Goal: Information Seeking & Learning: Learn about a topic

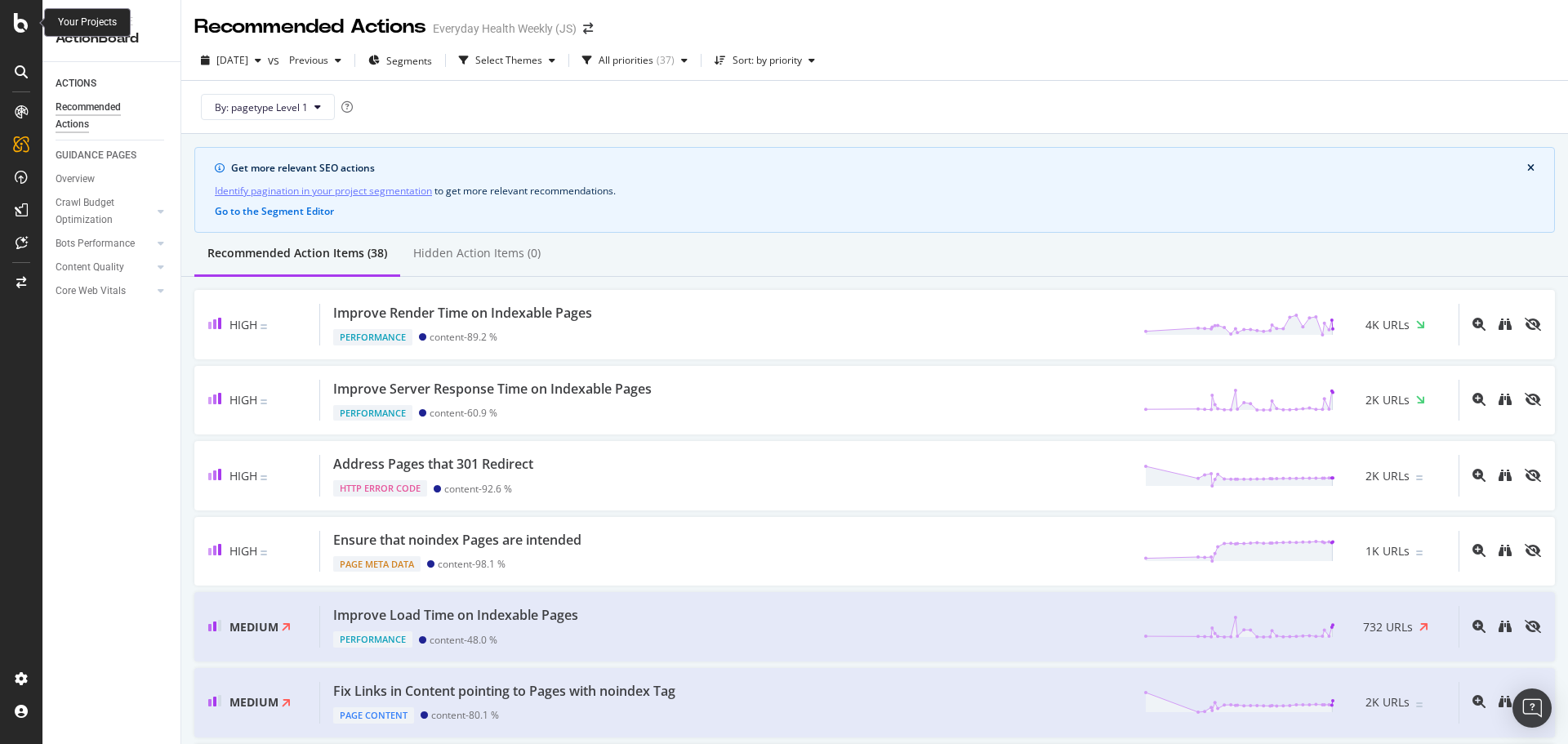
click at [15, 8] on div at bounding box center [21, 372] width 43 height 744
click at [20, 28] on icon at bounding box center [22, 23] width 15 height 19
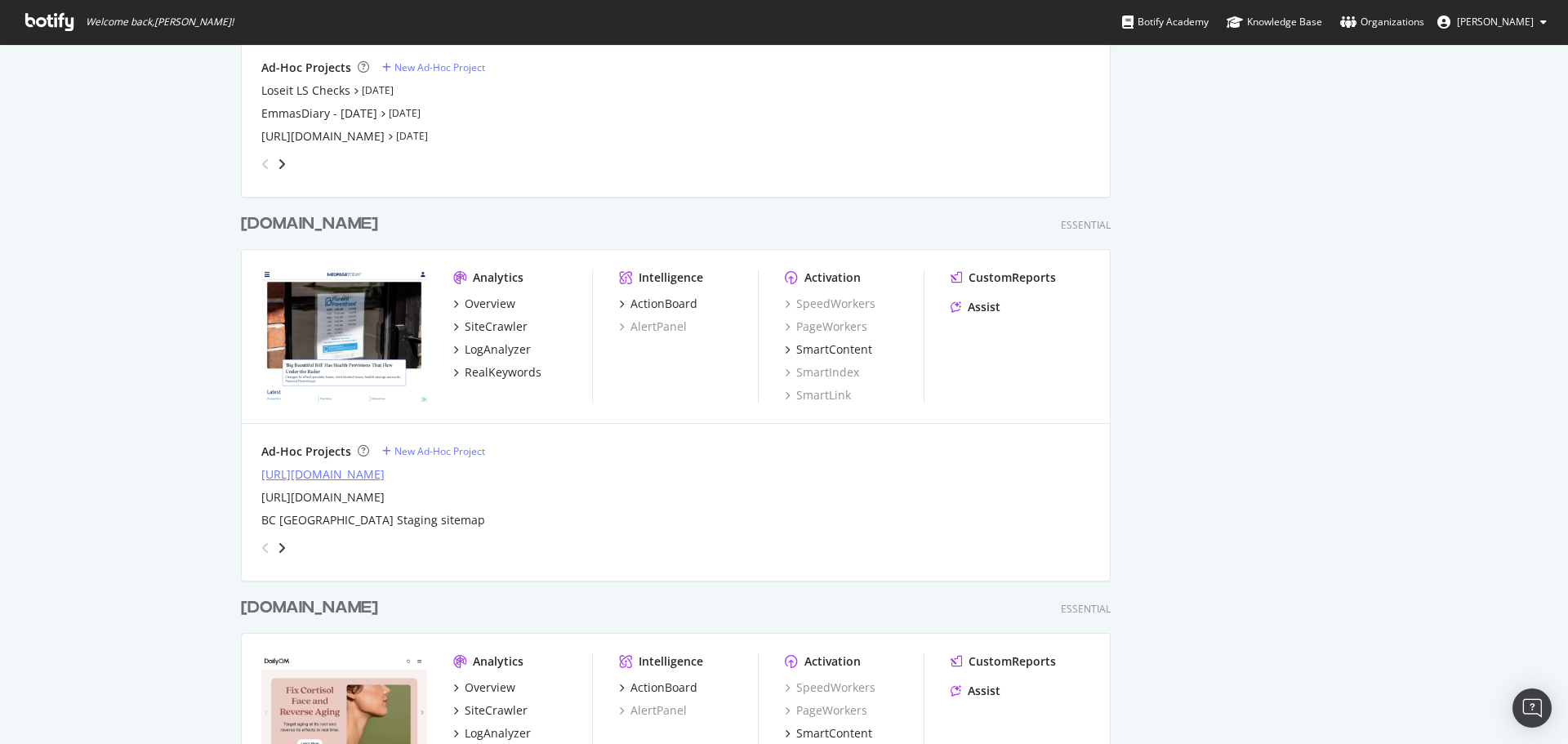
scroll to position [1143, 0]
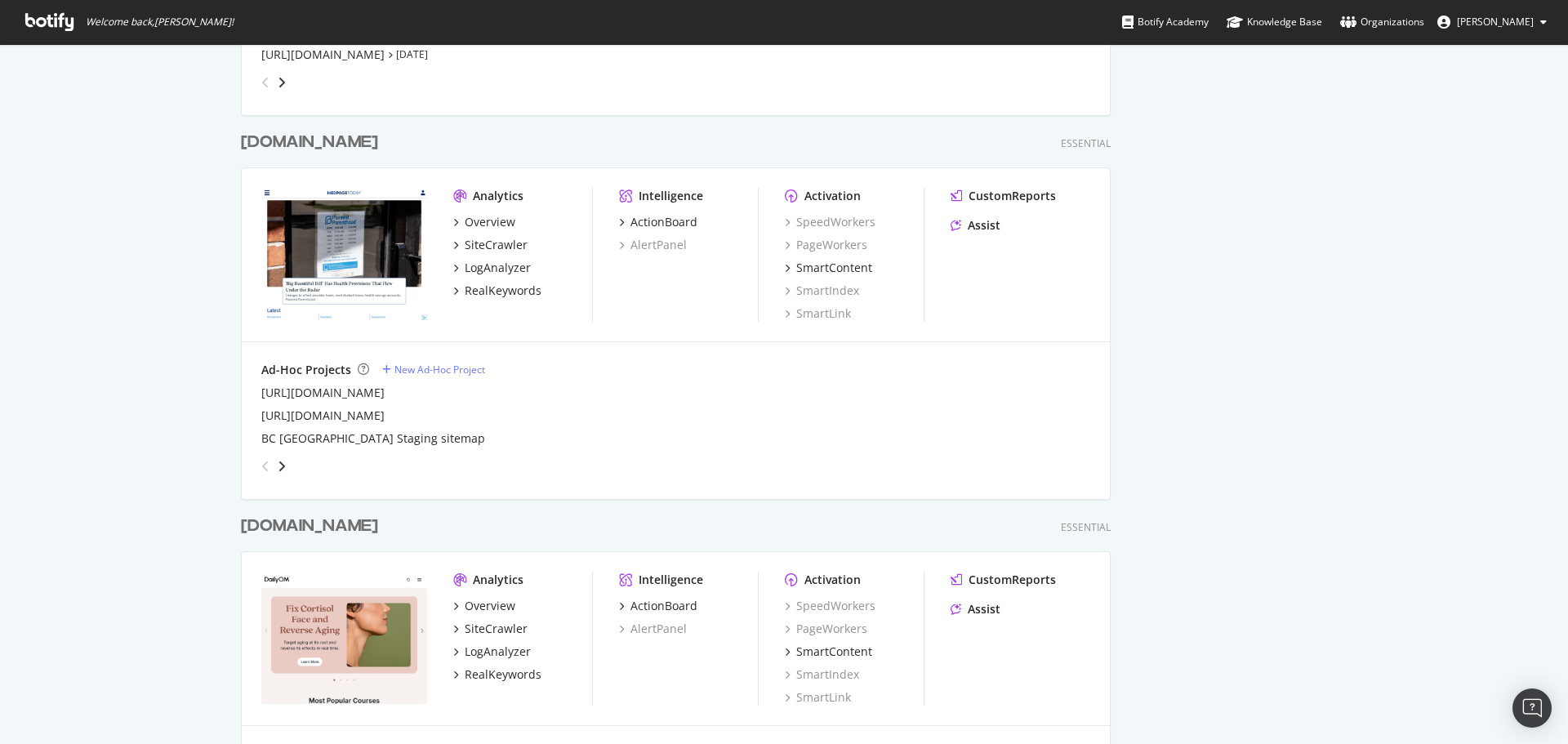
click at [284, 532] on div "[DOMAIN_NAME]" at bounding box center [310, 526] width 137 height 23
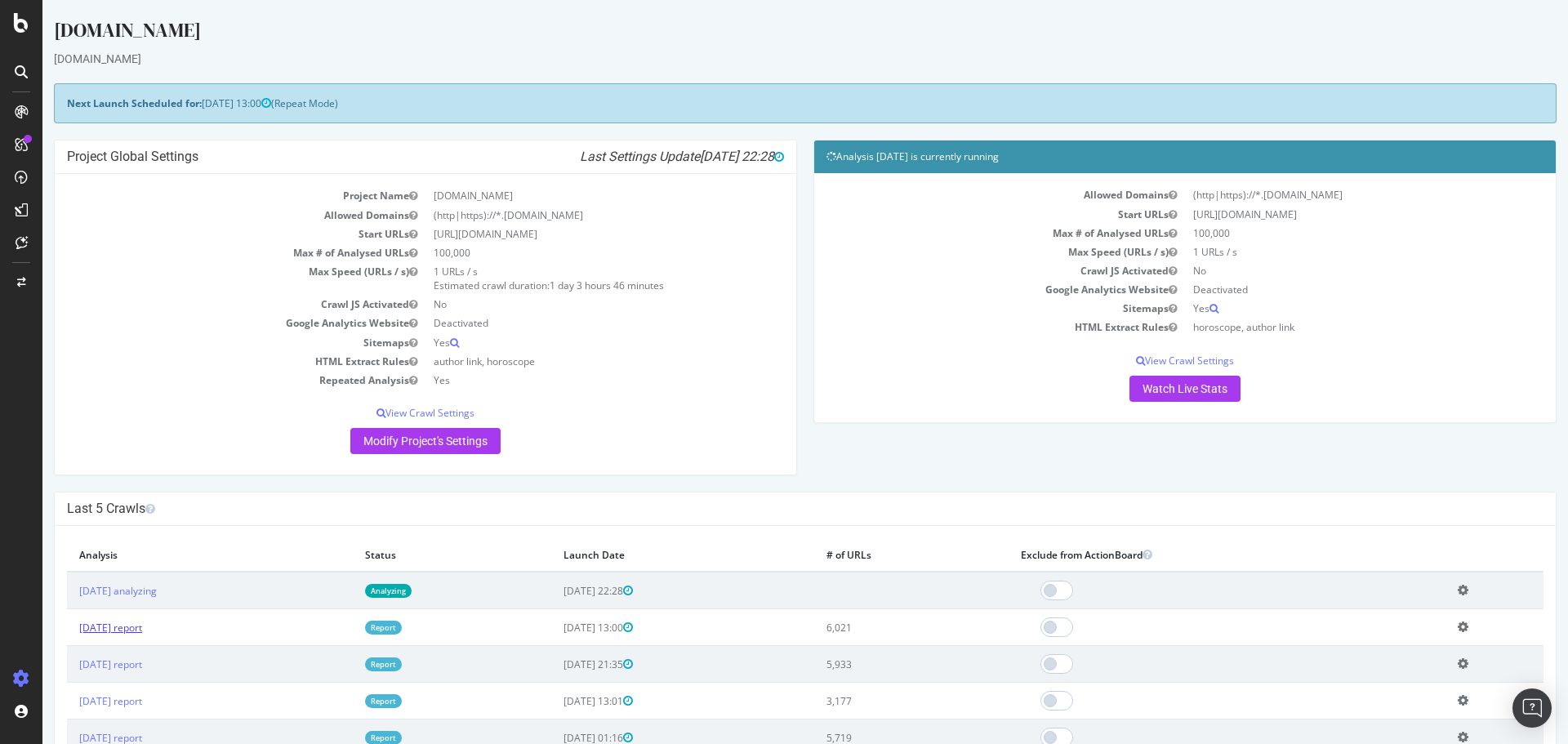
click at [142, 631] on link "[DATE] report" at bounding box center [111, 627] width 63 height 14
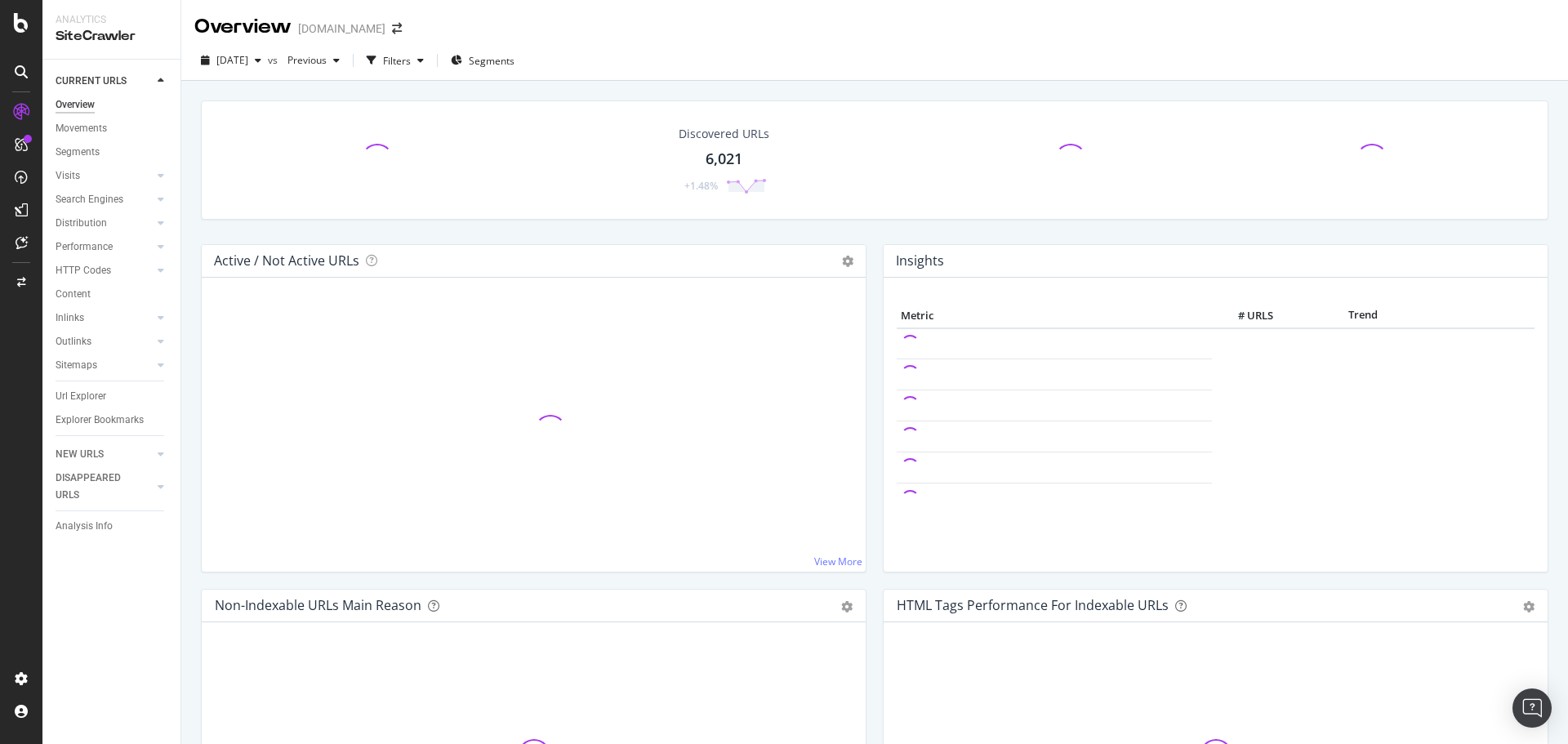
click at [718, 157] on div "6,021" at bounding box center [724, 159] width 37 height 21
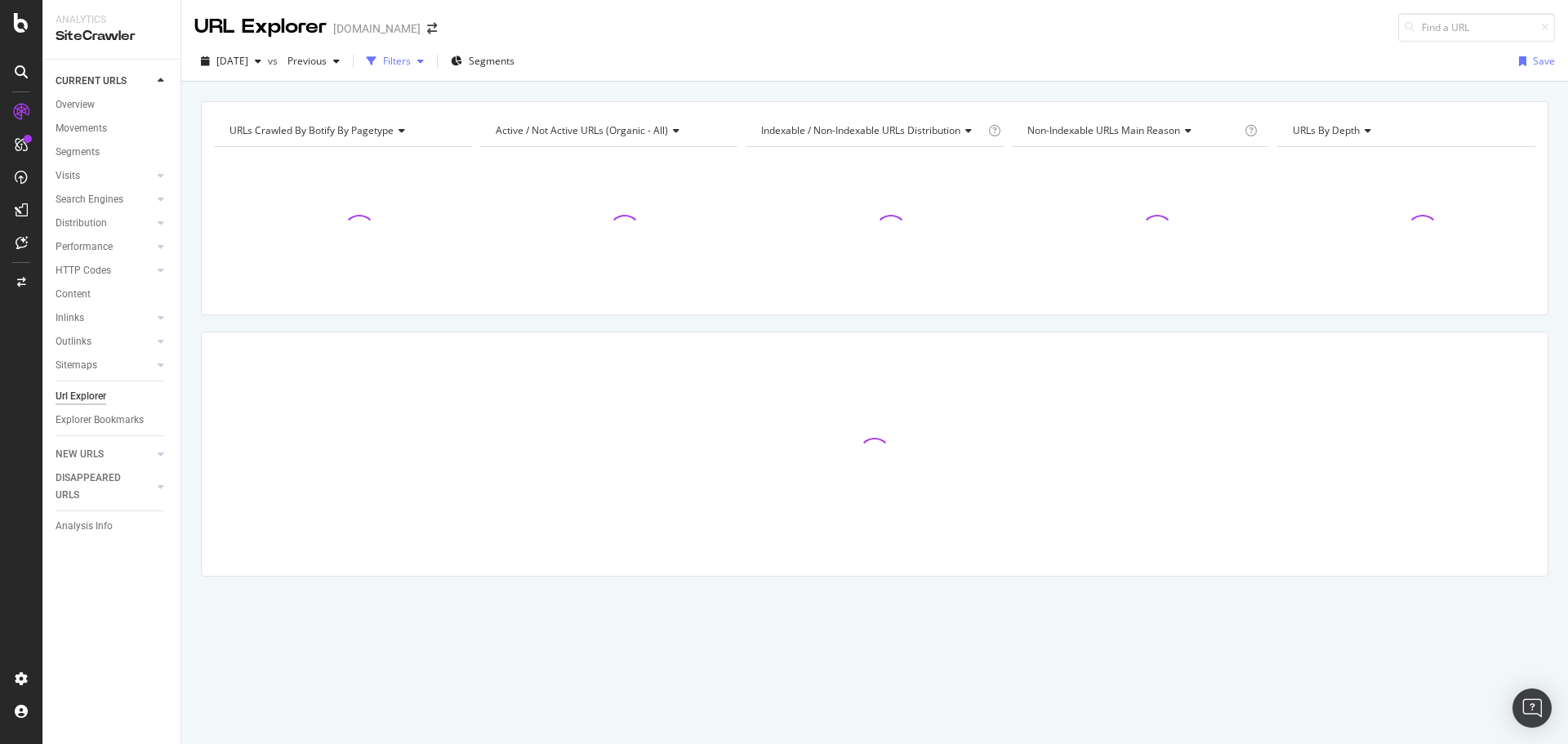
drag, startPoint x: 423, startPoint y: 58, endPoint x: 414, endPoint y: 65, distance: 11.4
click at [411, 55] on div "Filters" at bounding box center [397, 60] width 28 height 14
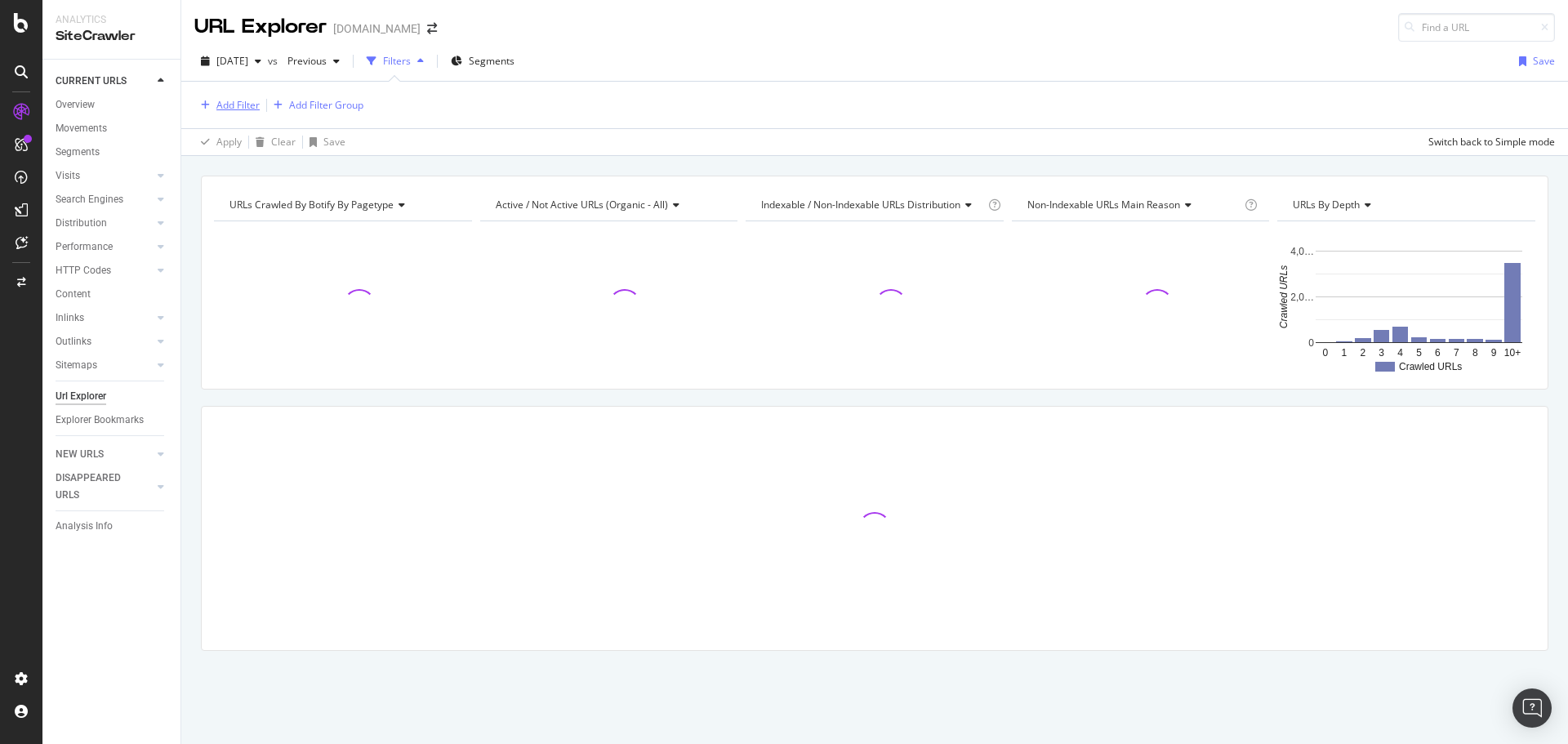
click at [238, 105] on div "Add Filter" at bounding box center [239, 105] width 44 height 14
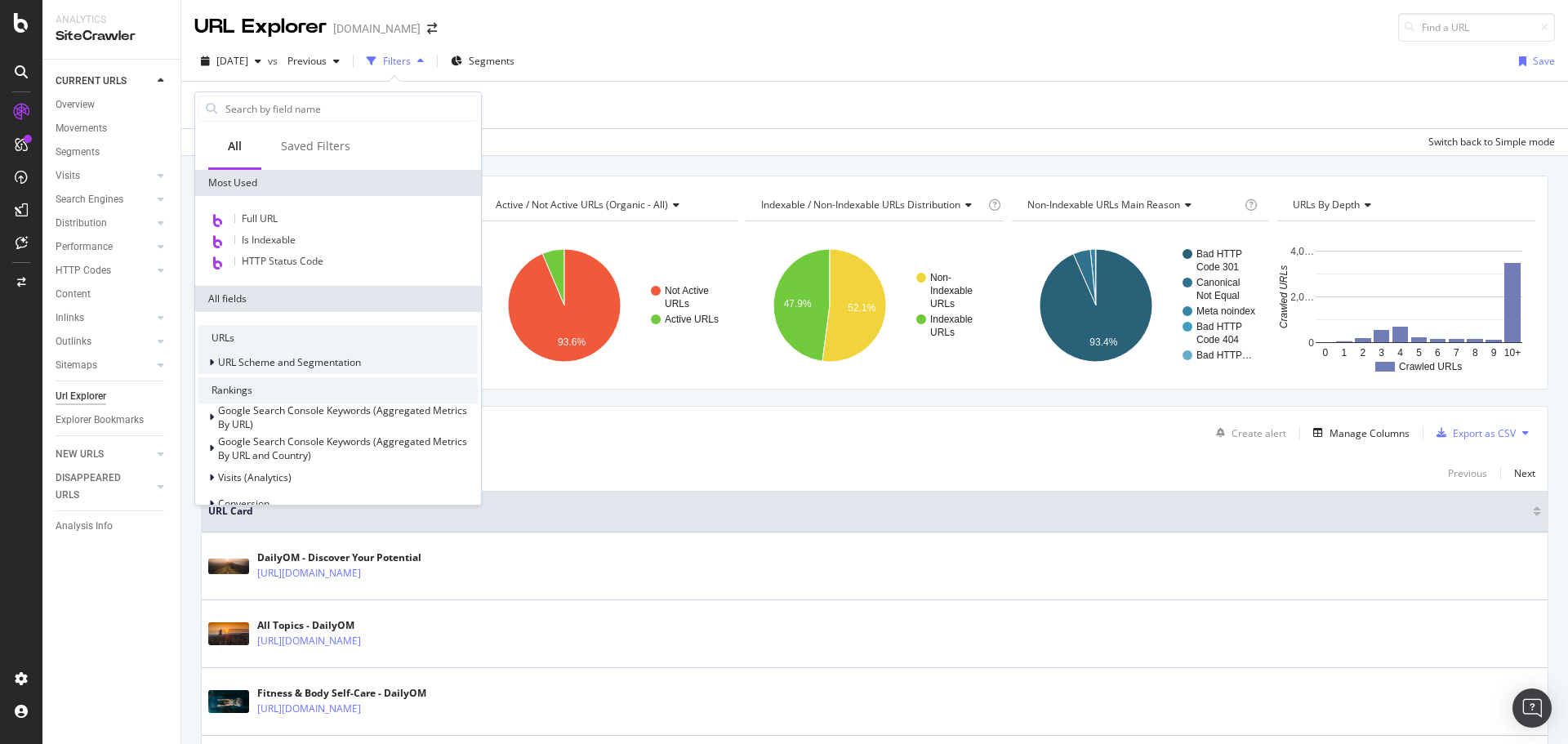
click at [296, 361] on span "URL Scheme and Segmentation" at bounding box center [289, 362] width 143 height 14
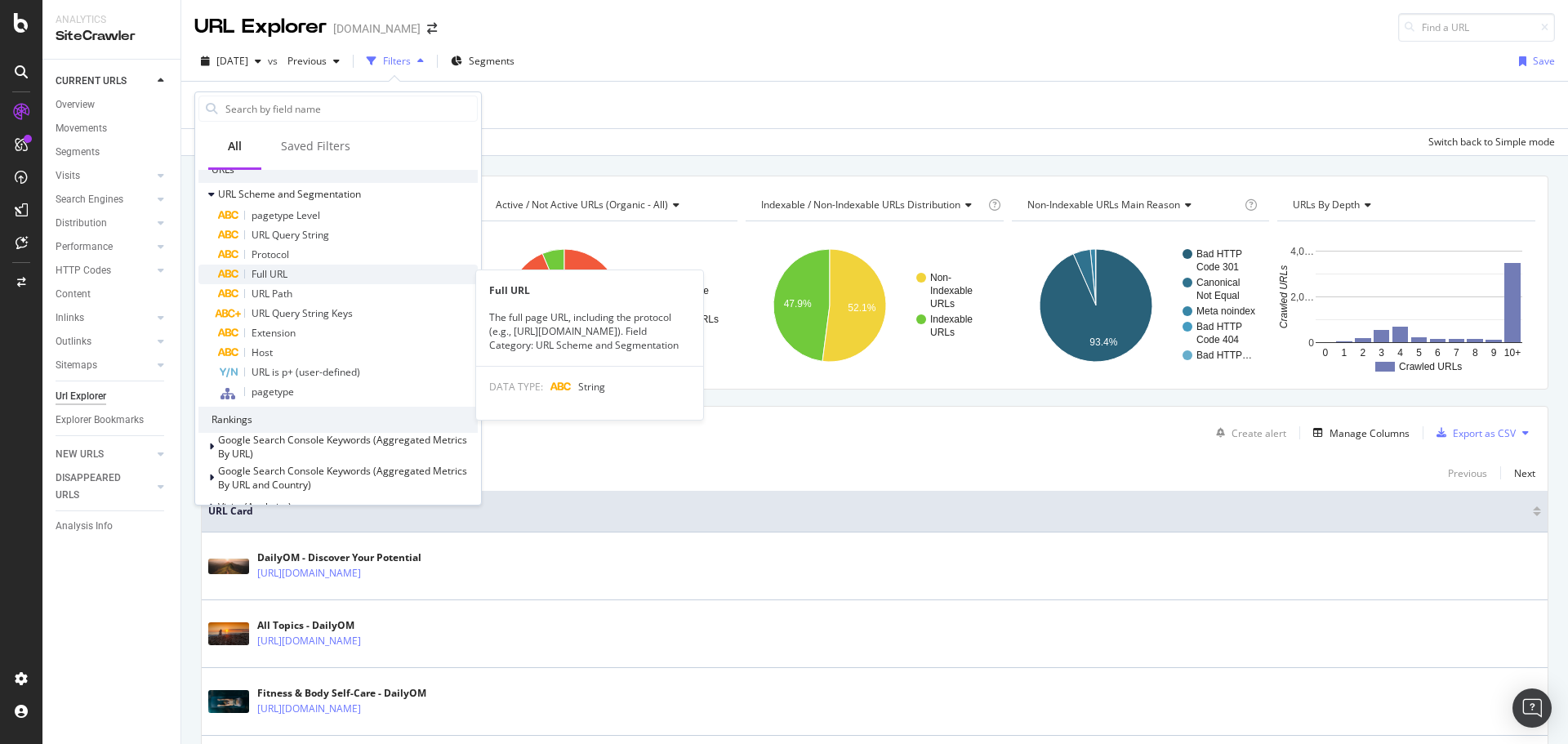
scroll to position [163, 0]
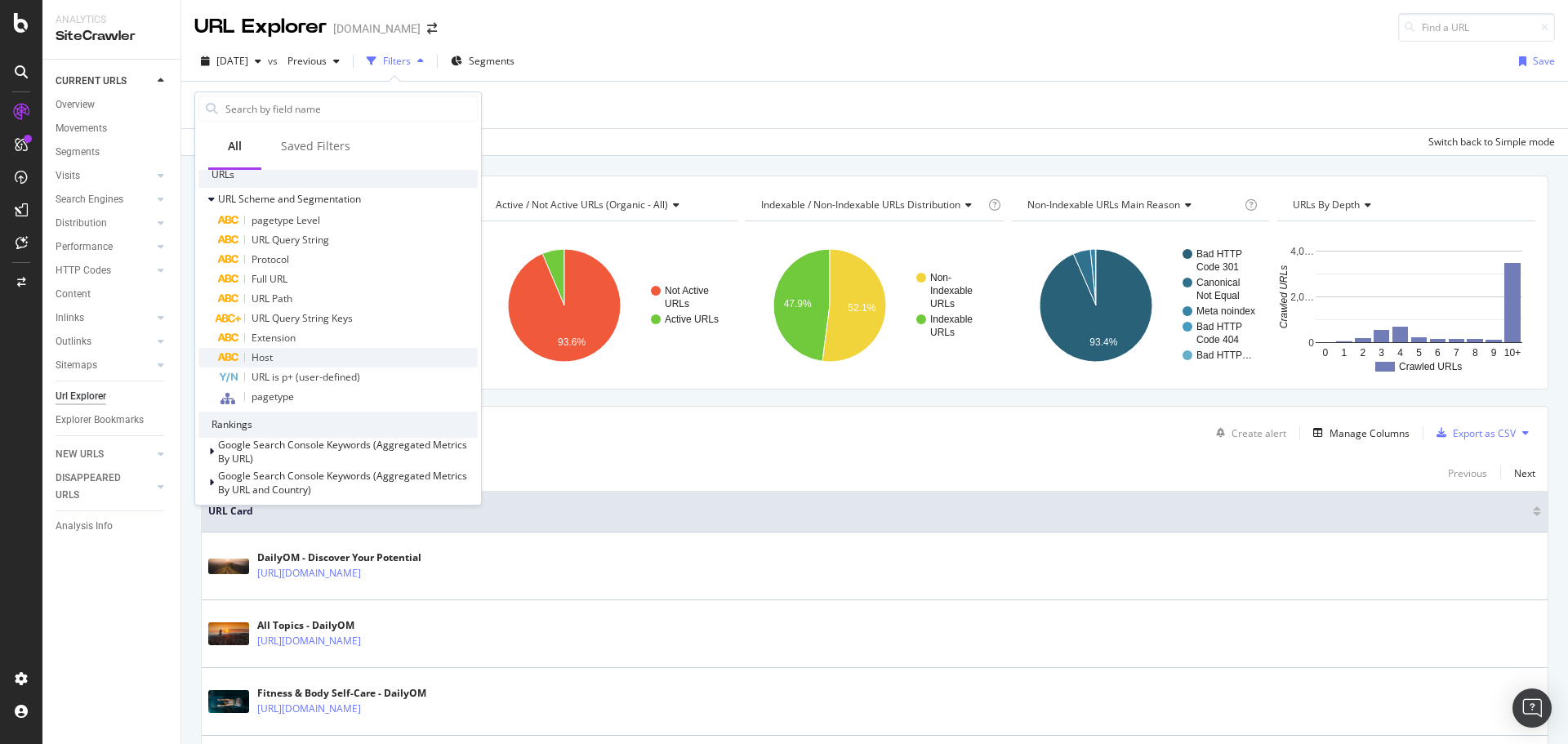
click at [288, 356] on div "Host" at bounding box center [347, 357] width 260 height 19
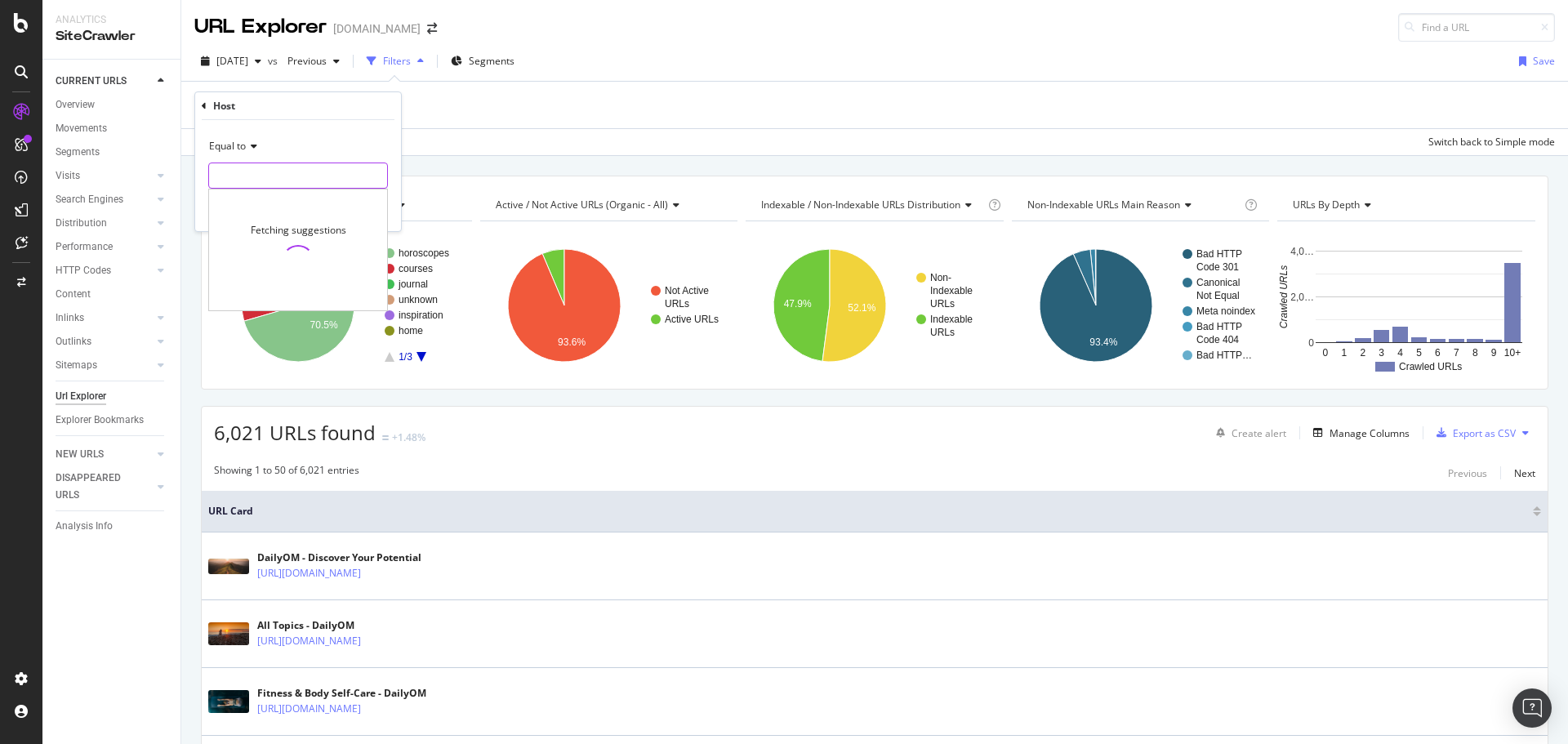
click at [290, 181] on input "text" at bounding box center [298, 175] width 178 height 26
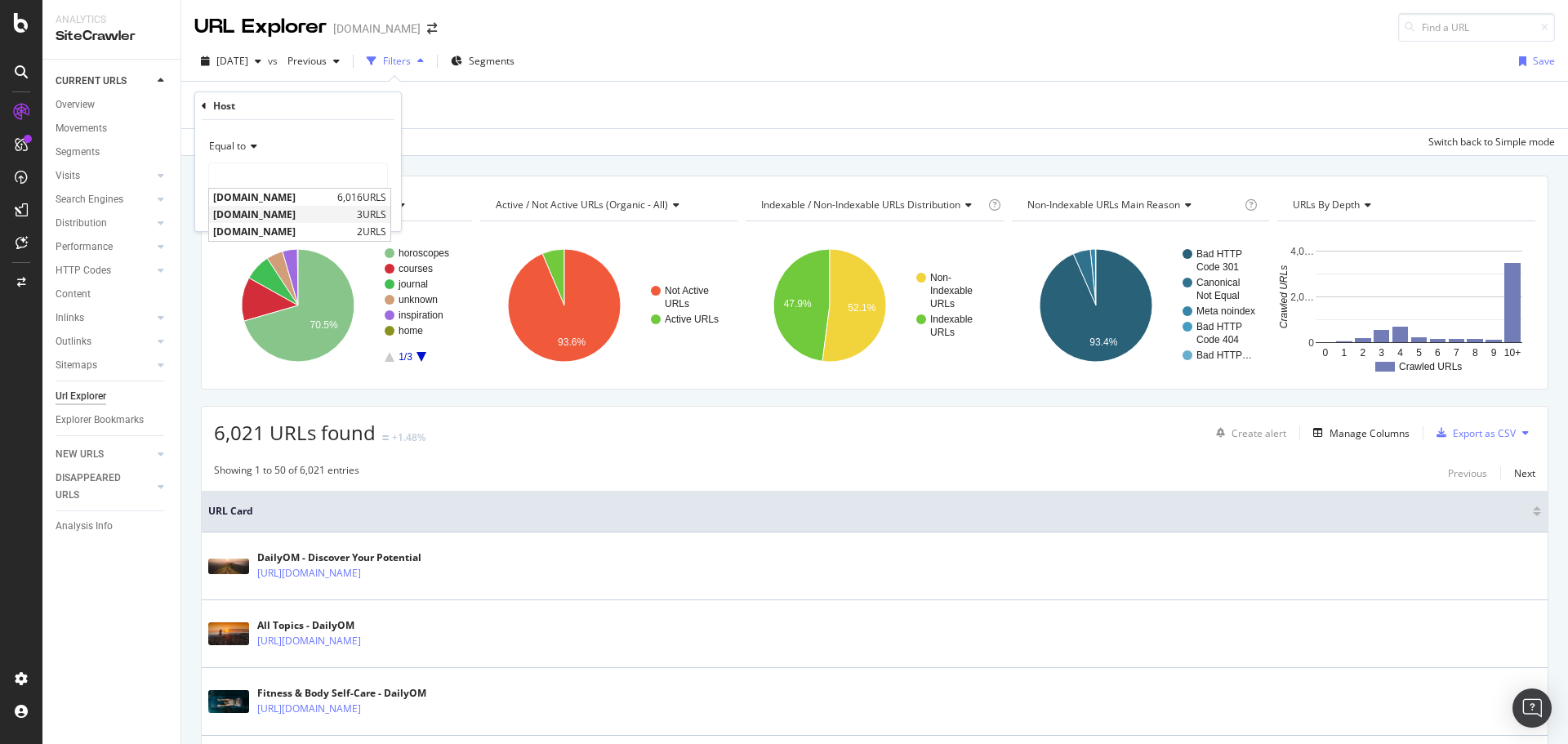
click at [286, 216] on span "[DOMAIN_NAME]" at bounding box center [283, 214] width 140 height 14
type input "[DOMAIN_NAME]"
click at [369, 213] on div "Apply" at bounding box center [375, 210] width 25 height 14
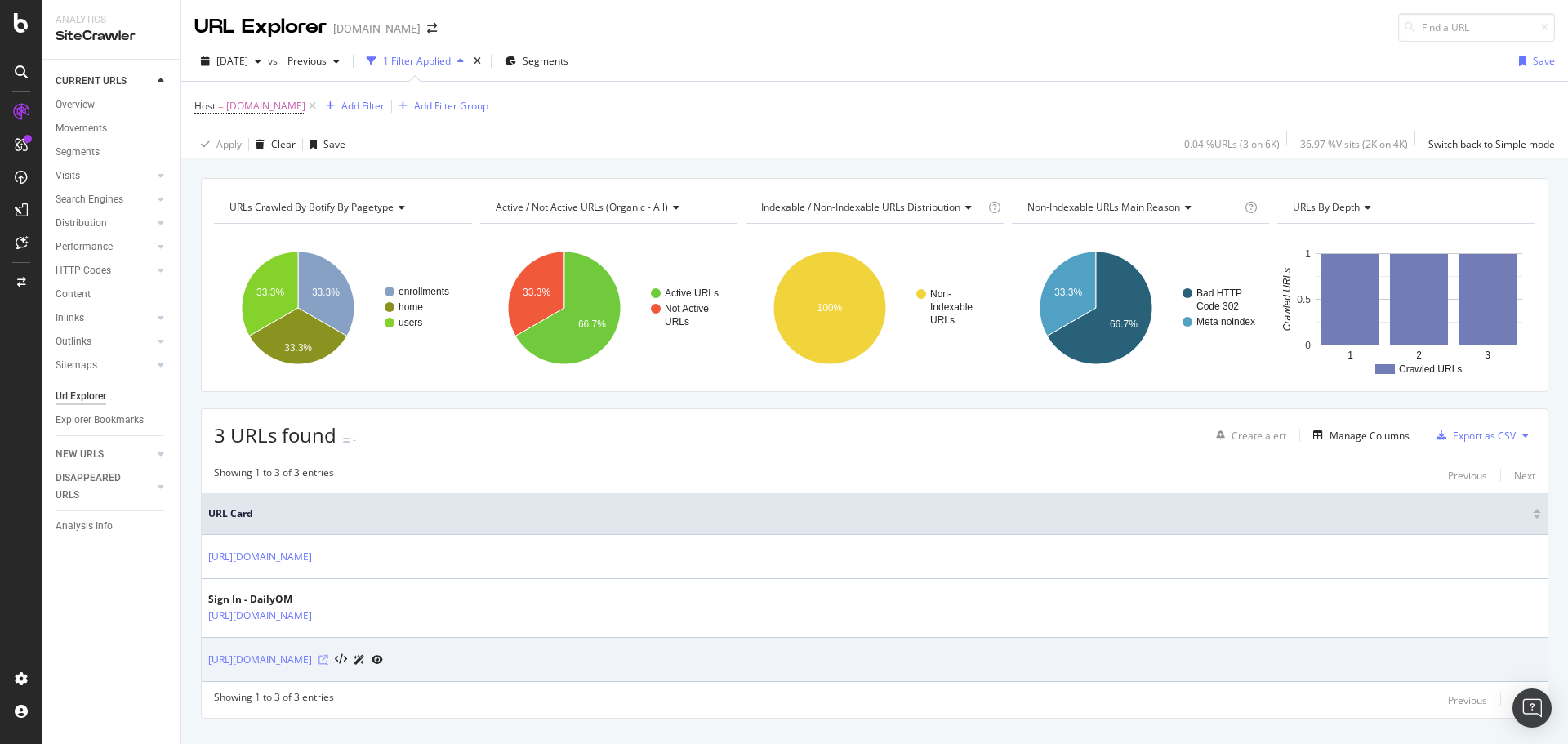
click at [328, 659] on icon at bounding box center [323, 659] width 10 height 10
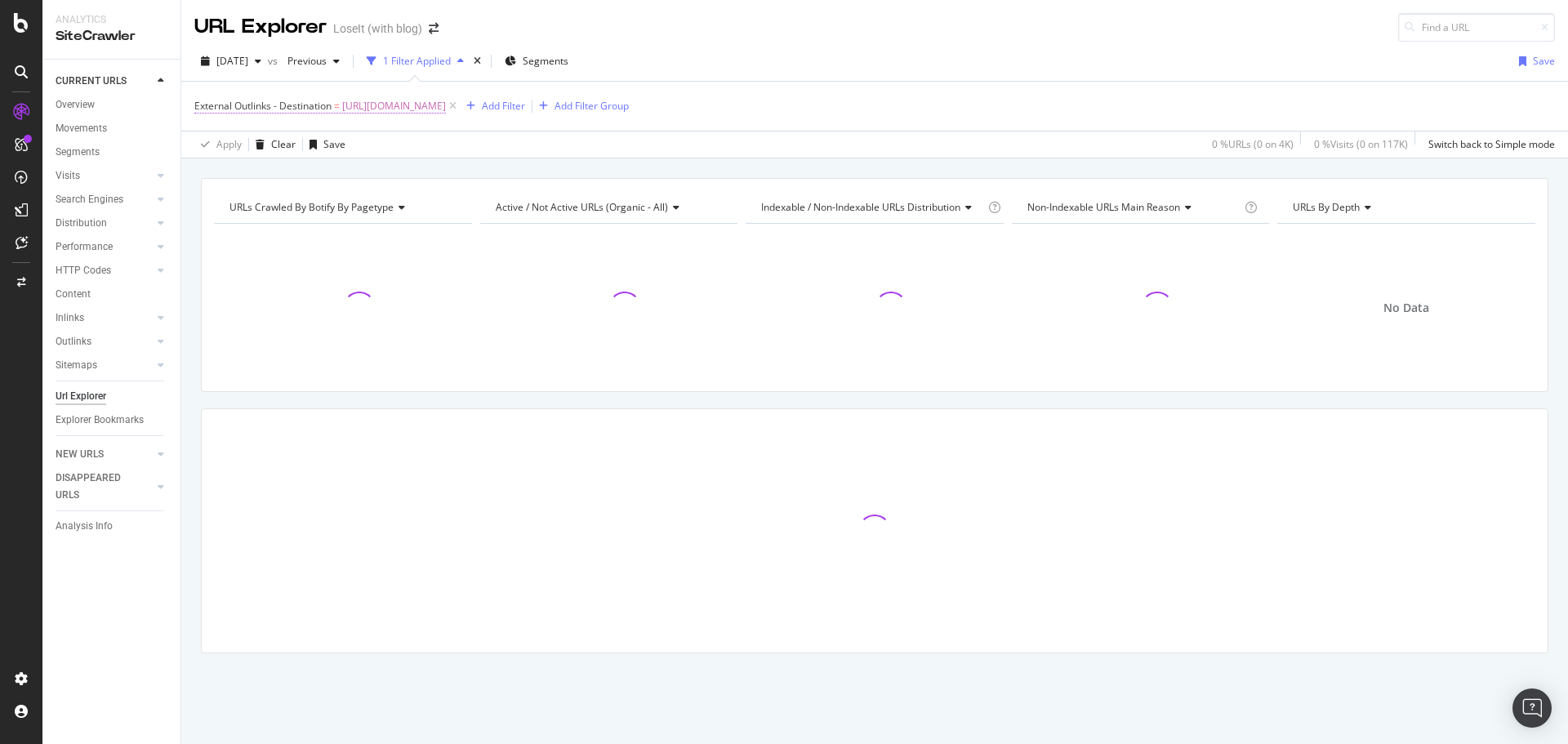
click at [446, 109] on span "https://www.everydayhealth.com/diet-nutrition/protein-calculator/" at bounding box center [394, 105] width 104 height 23
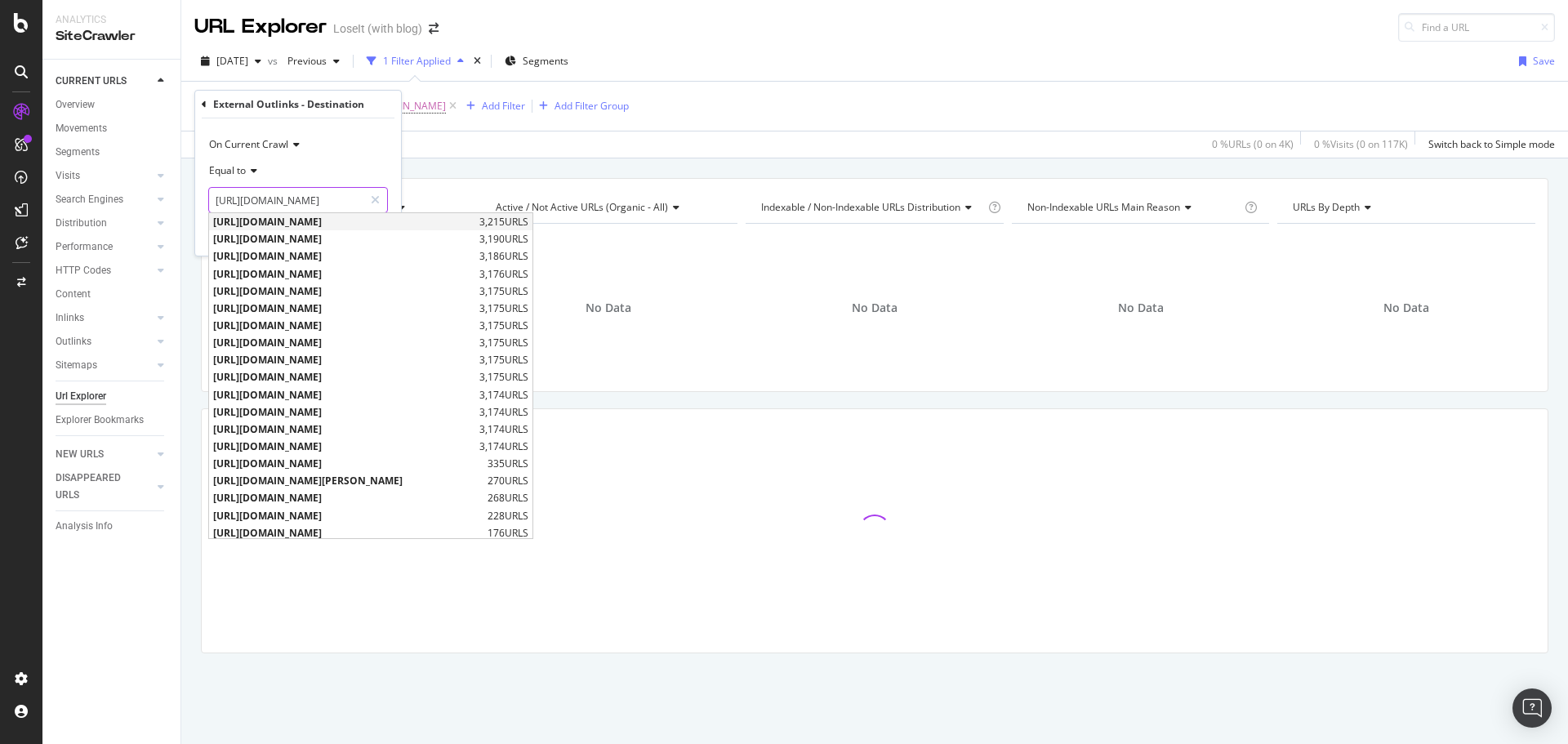
scroll to position [0, 162]
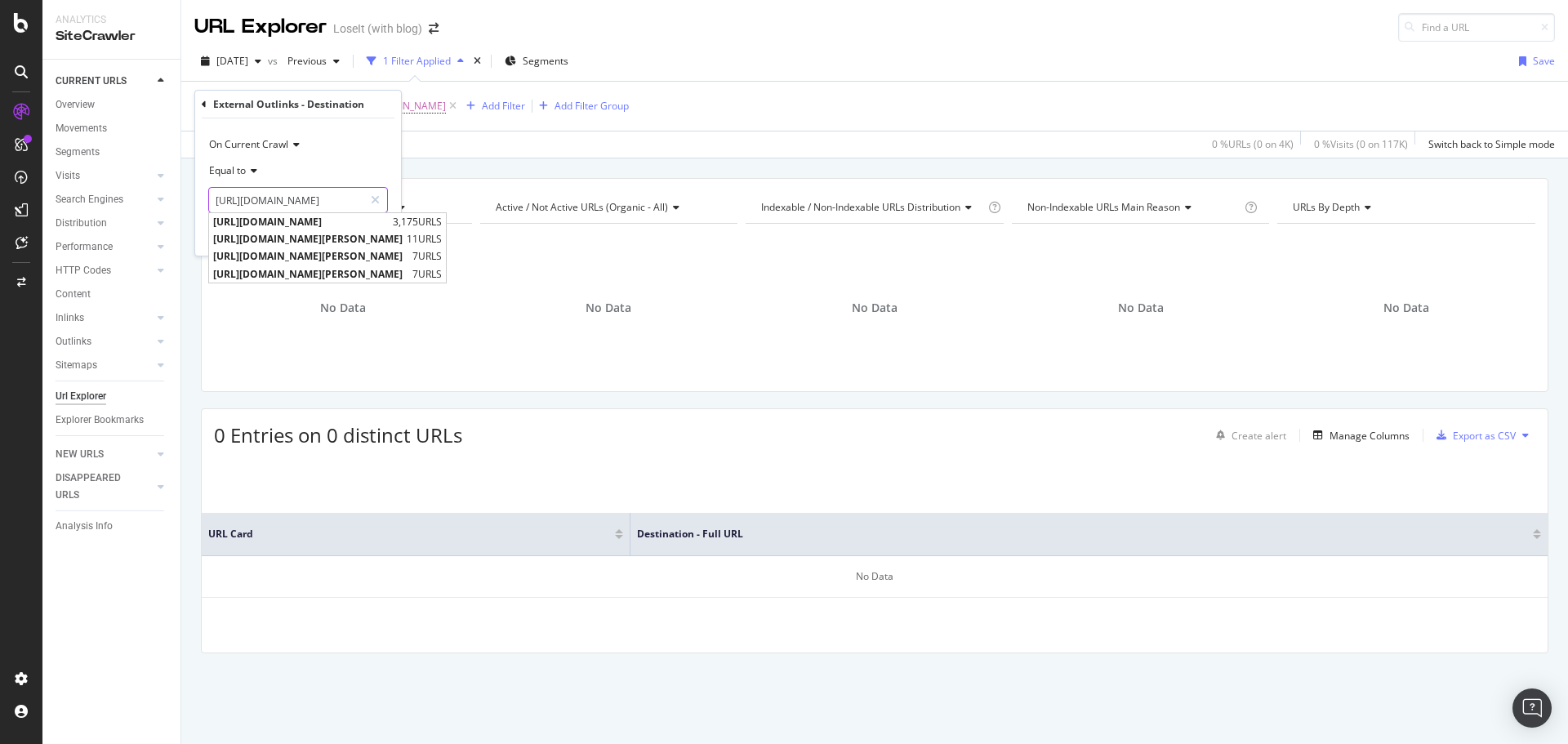
type input "https://www.everydayhealth.com"
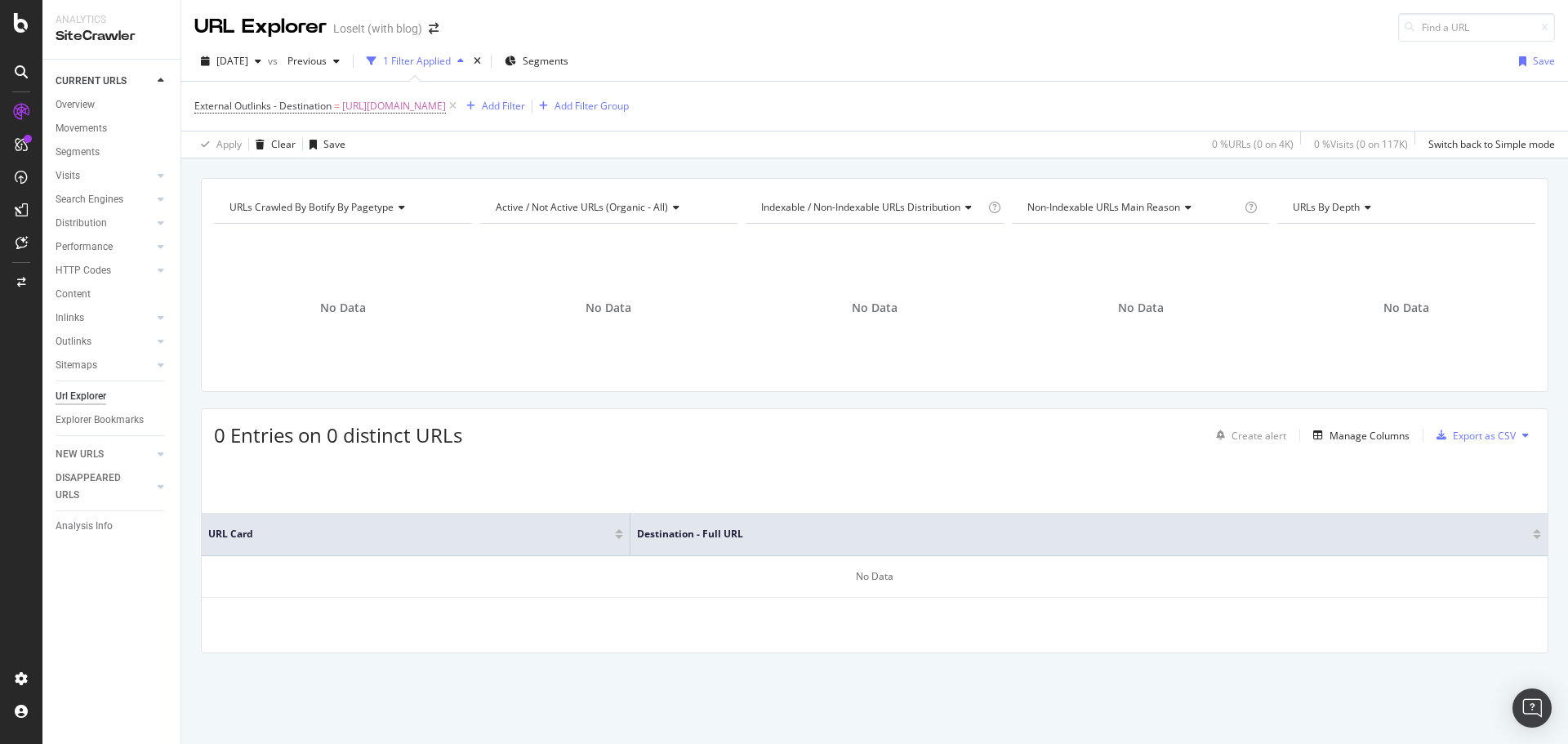
click at [516, 129] on div "External Outlinks - Destination = https://www.everydayhealth.com/diet-nutrition…" at bounding box center [874, 106] width 1360 height 49
click at [446, 109] on span "https://www.everydayhealth.com/diet-nutrition/protein-calculator/" at bounding box center [394, 105] width 104 height 23
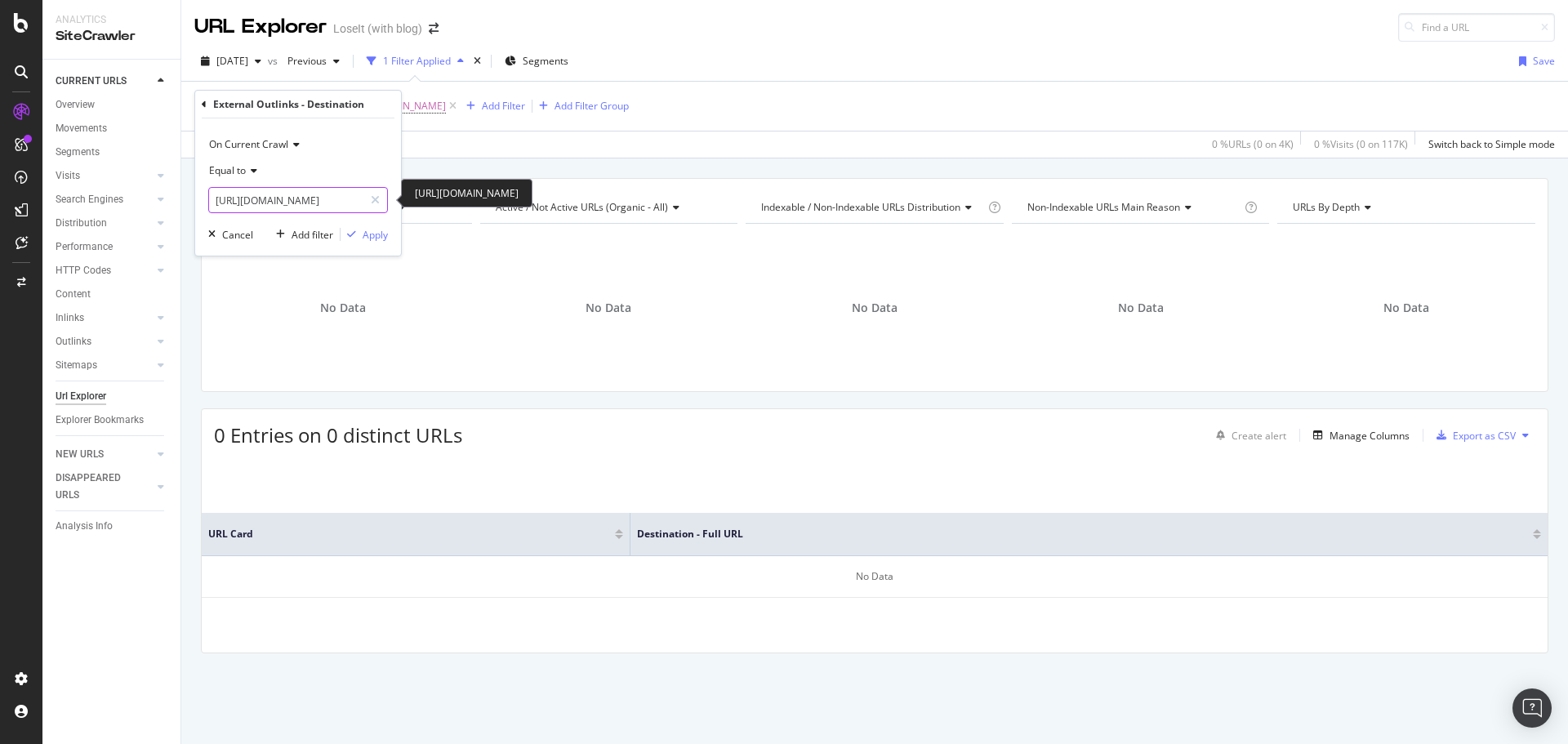
click at [351, 203] on input "https://www.everydayhealth.com/diet-nutrition/protein-calculator/" at bounding box center [286, 199] width 154 height 26
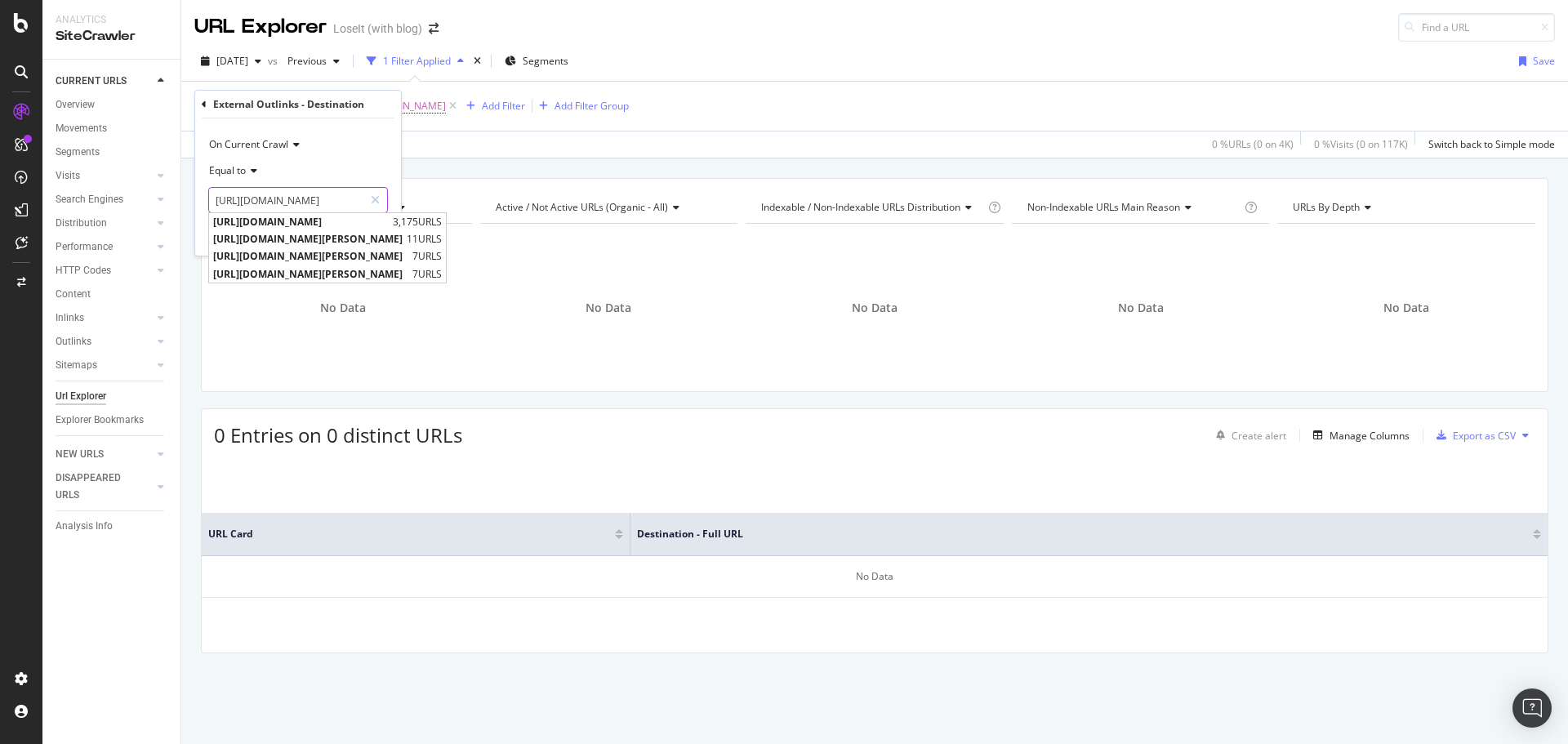
type input "https://www.everydayhealth.com"
click at [352, 160] on div "Equal to" at bounding box center [298, 170] width 180 height 26
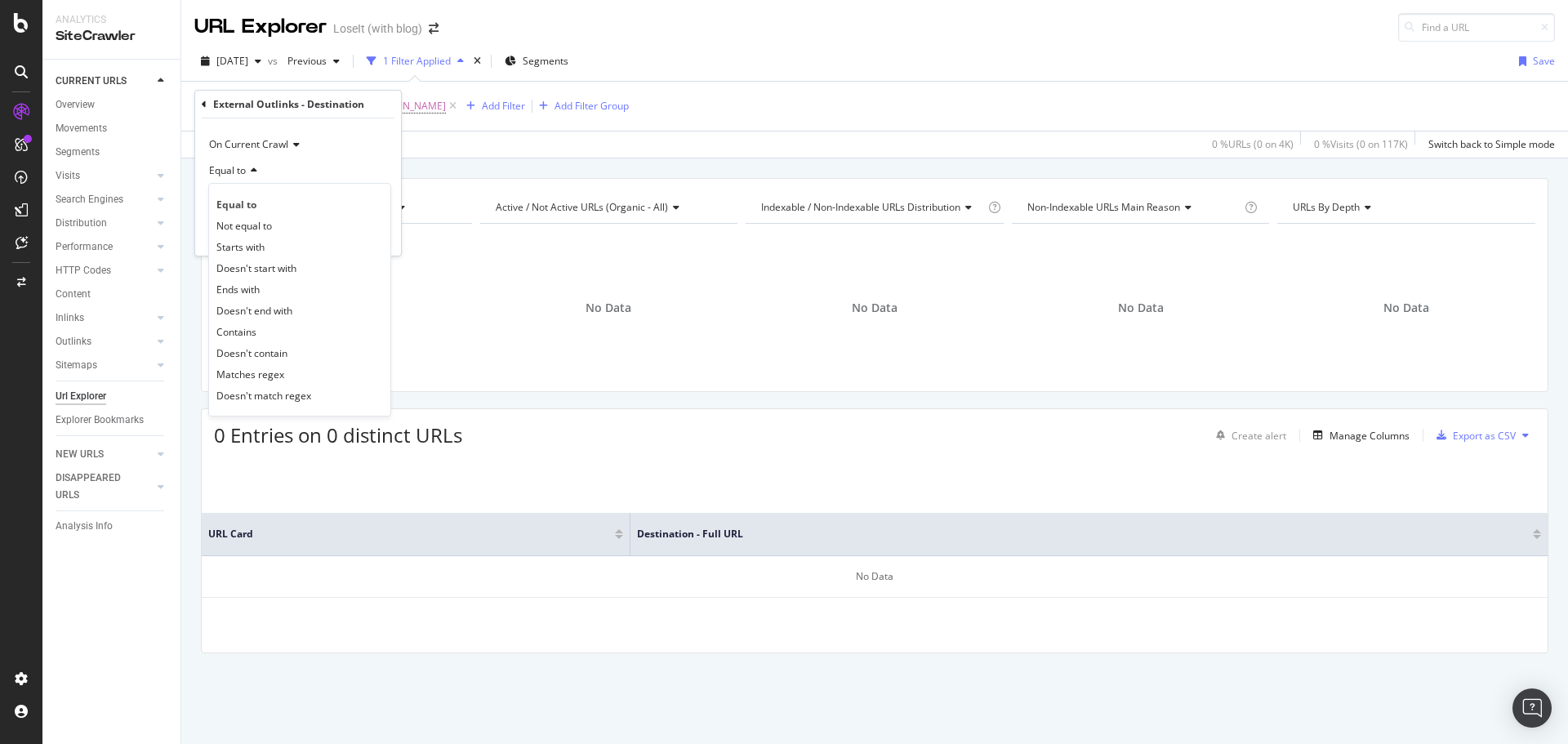
click at [378, 150] on div "On Current Crawl" at bounding box center [298, 144] width 180 height 26
click at [377, 240] on div "Apply" at bounding box center [375, 234] width 25 height 14
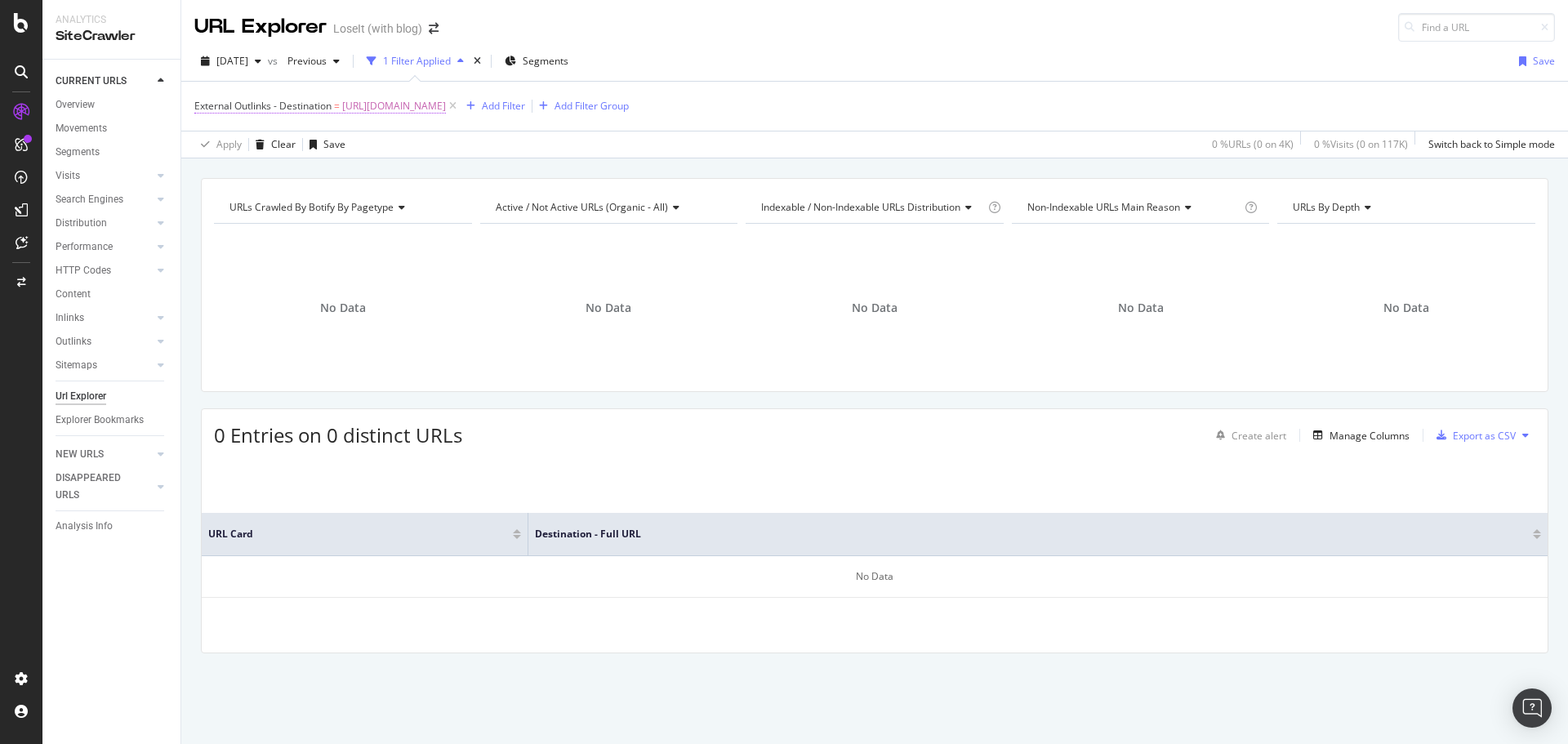
click at [433, 105] on span "https://www.everydayhealth.com" at bounding box center [394, 105] width 104 height 23
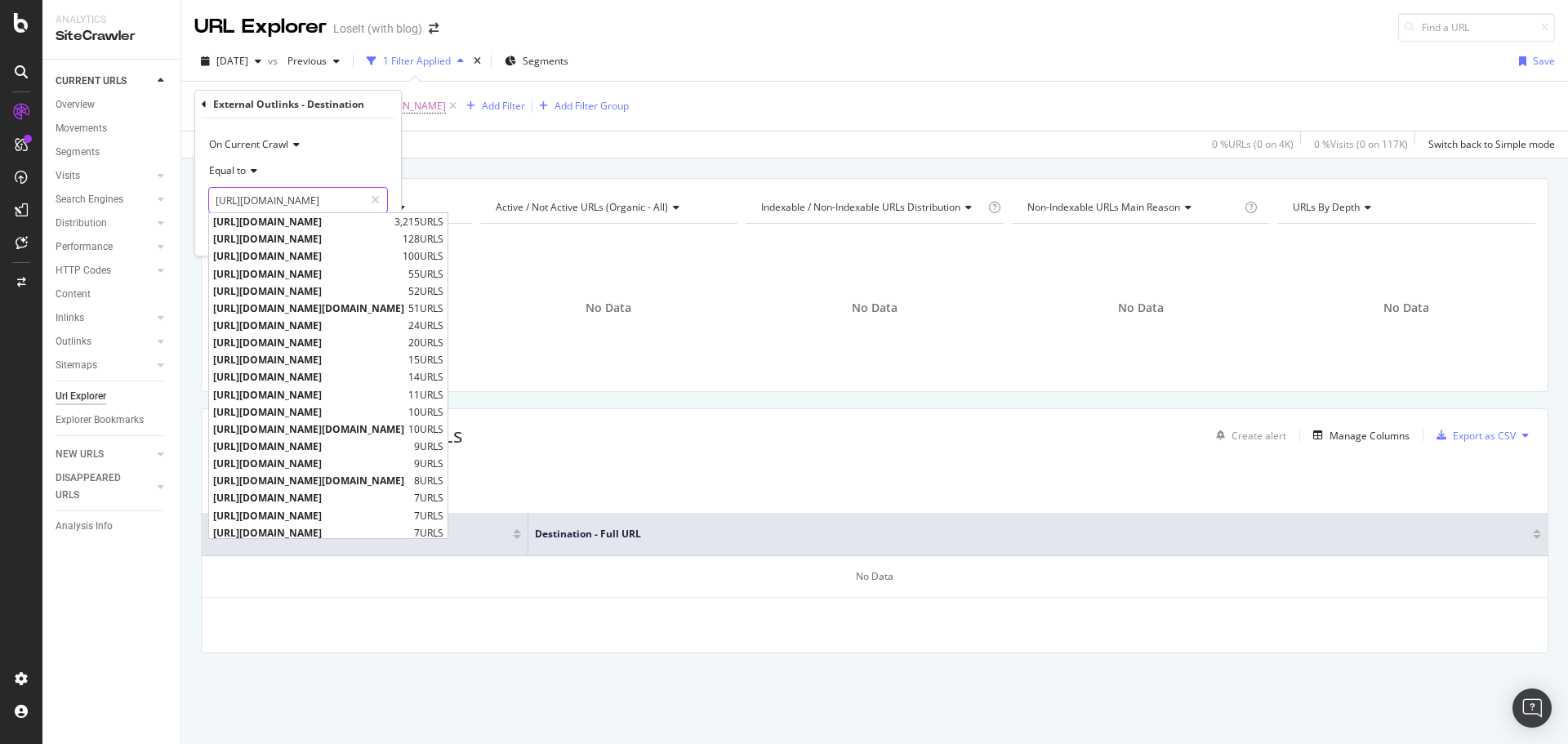
type input "https://www.instagram.com"
click at [344, 168] on div "Equal to" at bounding box center [298, 170] width 180 height 26
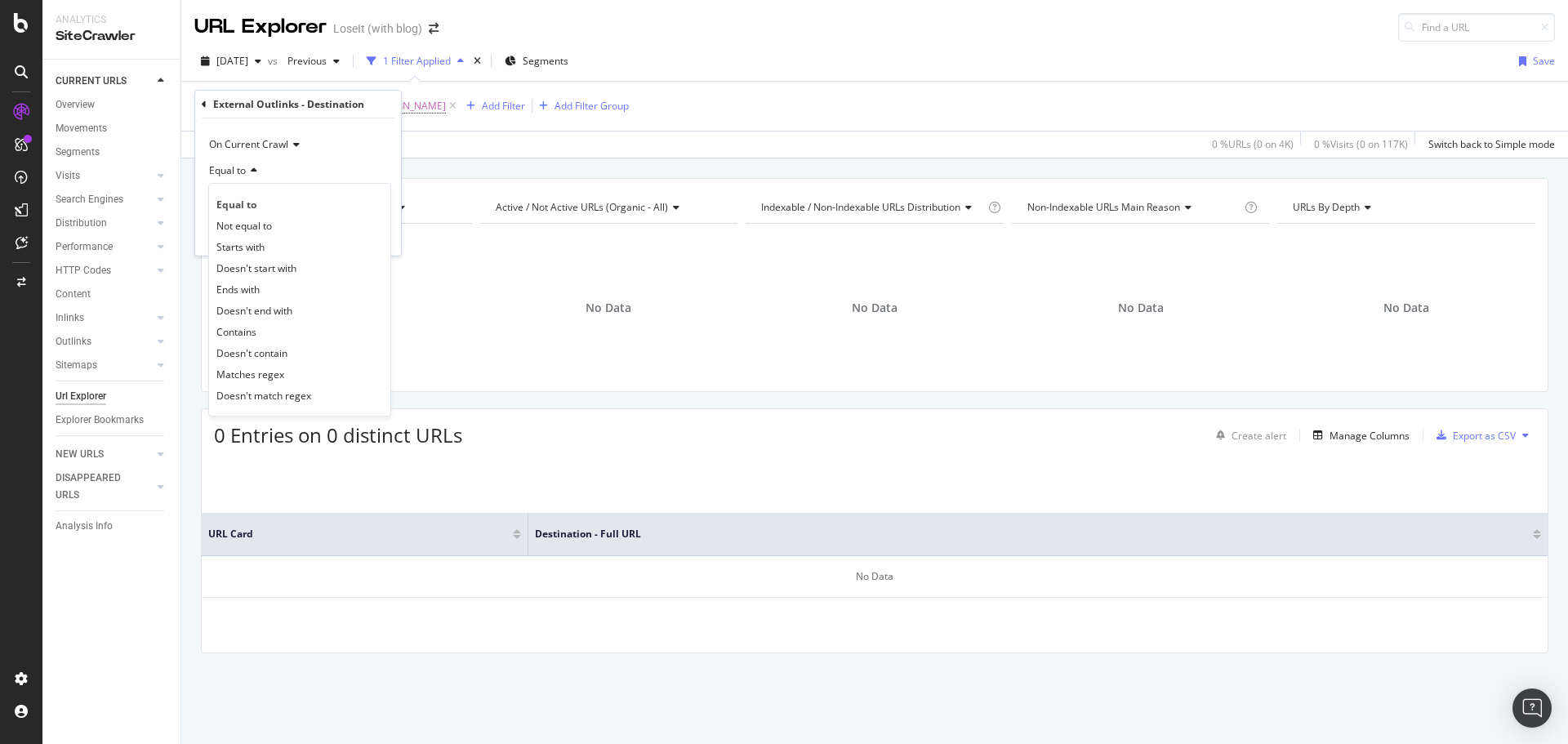
click at [343, 146] on div "On Current Crawl" at bounding box center [298, 144] width 180 height 26
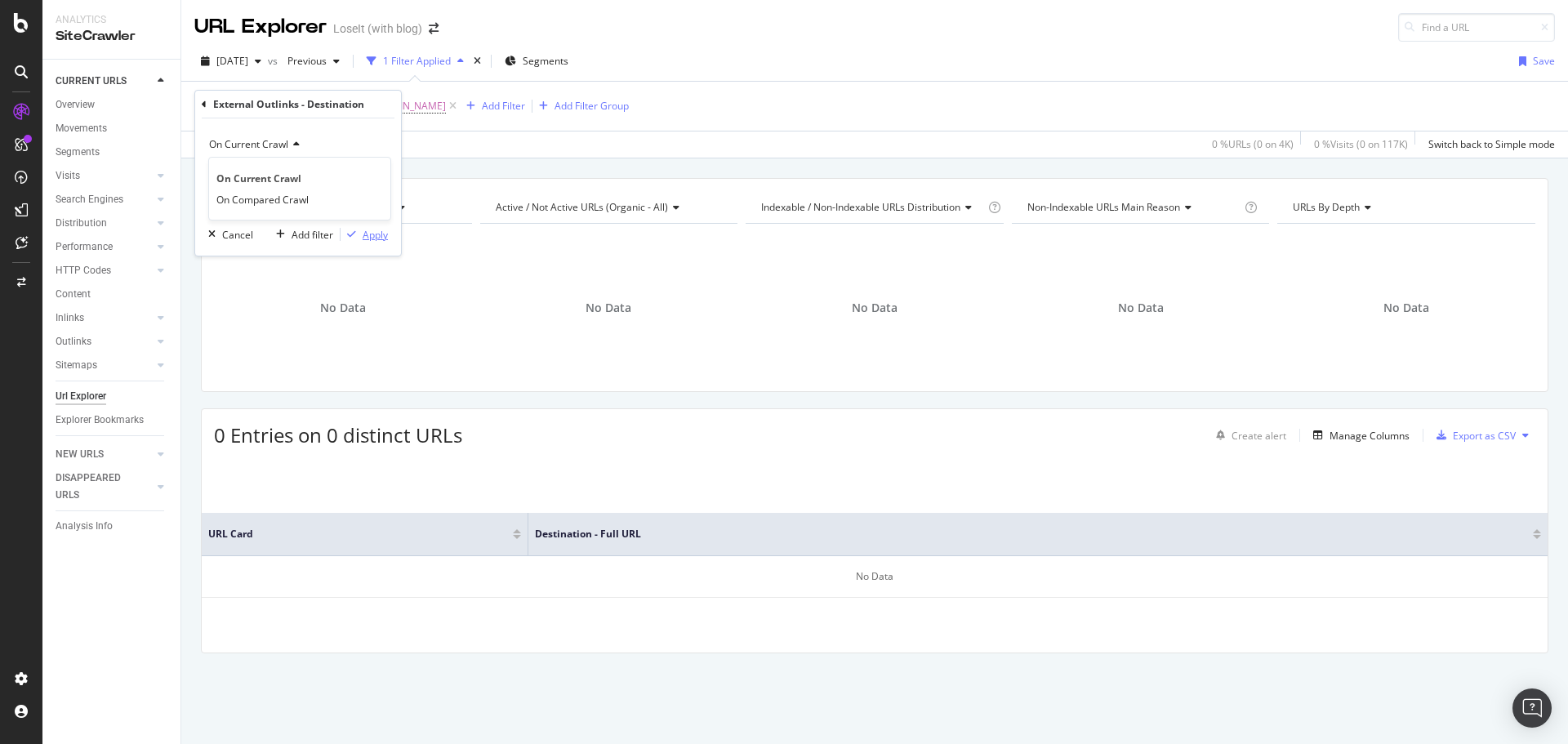
click at [363, 239] on div "Apply" at bounding box center [375, 234] width 25 height 14
click at [357, 107] on span "https://www.instagram.com" at bounding box center [394, 105] width 104 height 23
click at [255, 170] on icon at bounding box center [252, 171] width 12 height 10
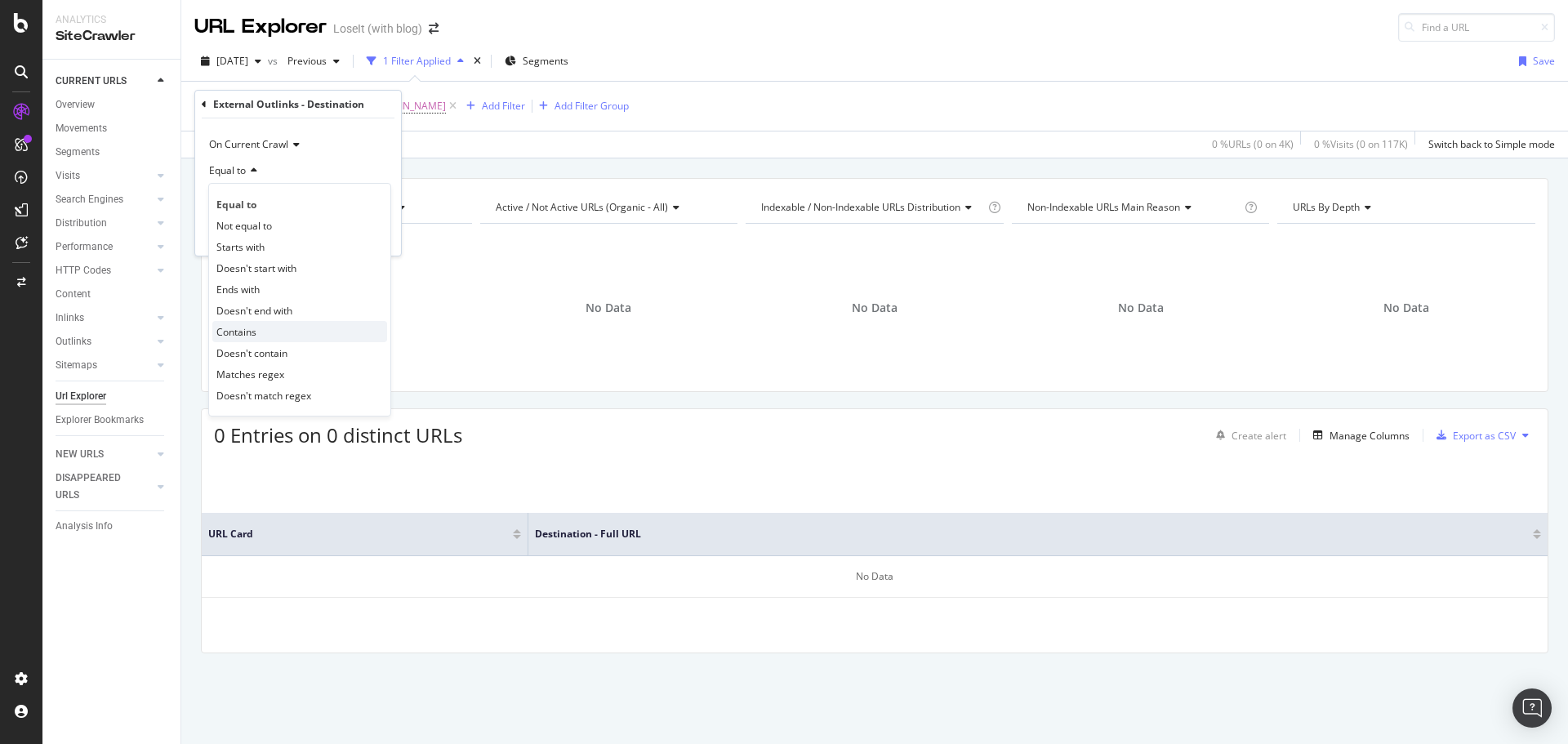
click at [251, 331] on span "Contains" at bounding box center [237, 331] width 40 height 14
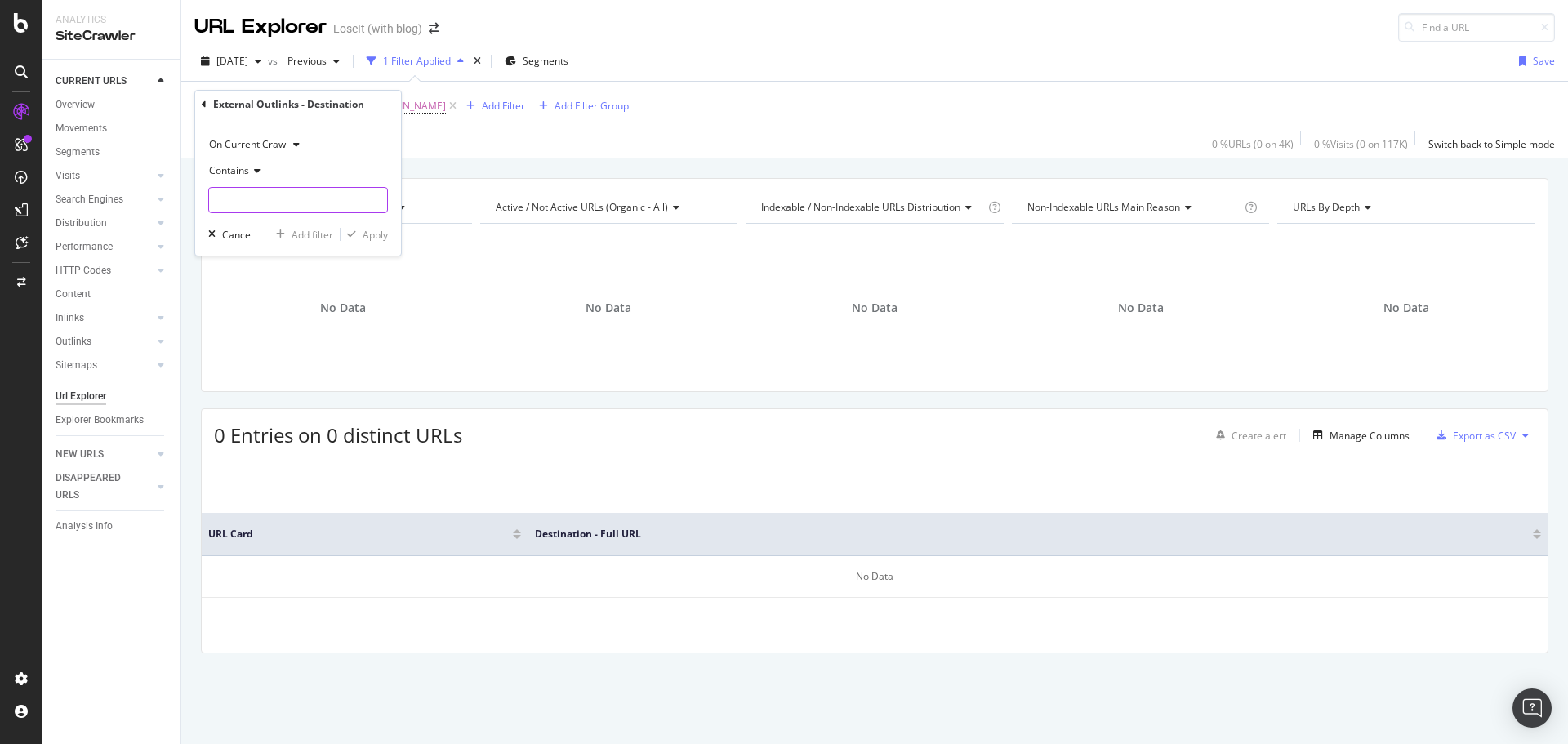
click at [289, 198] on input "text" at bounding box center [298, 199] width 178 height 26
type input "instagram"
click at [374, 230] on div "Apply" at bounding box center [375, 234] width 25 height 14
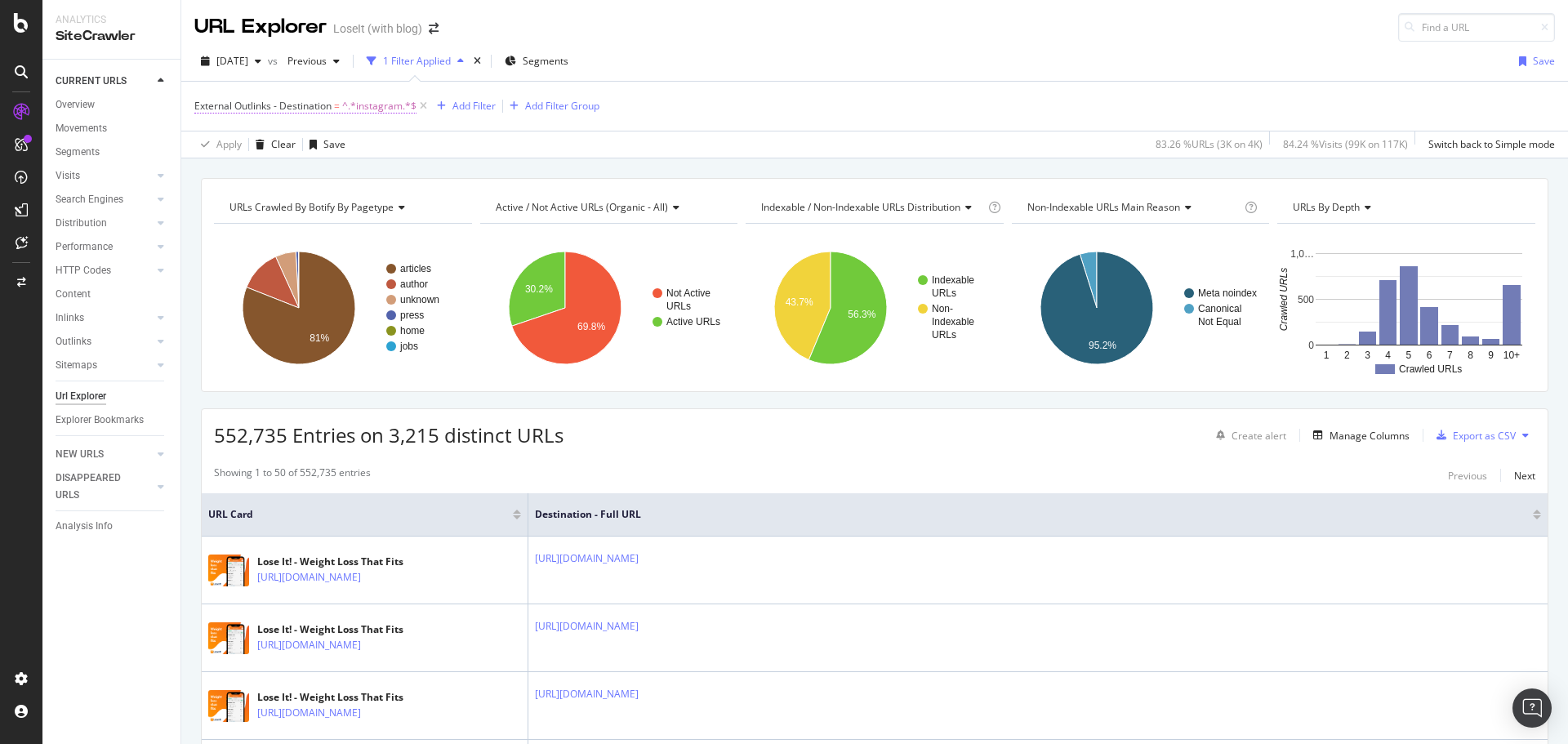
click at [358, 105] on span "^.*instagram.*$" at bounding box center [379, 105] width 75 height 23
type input "everydayhealth"
click at [368, 234] on div "Apply" at bounding box center [375, 234] width 25 height 14
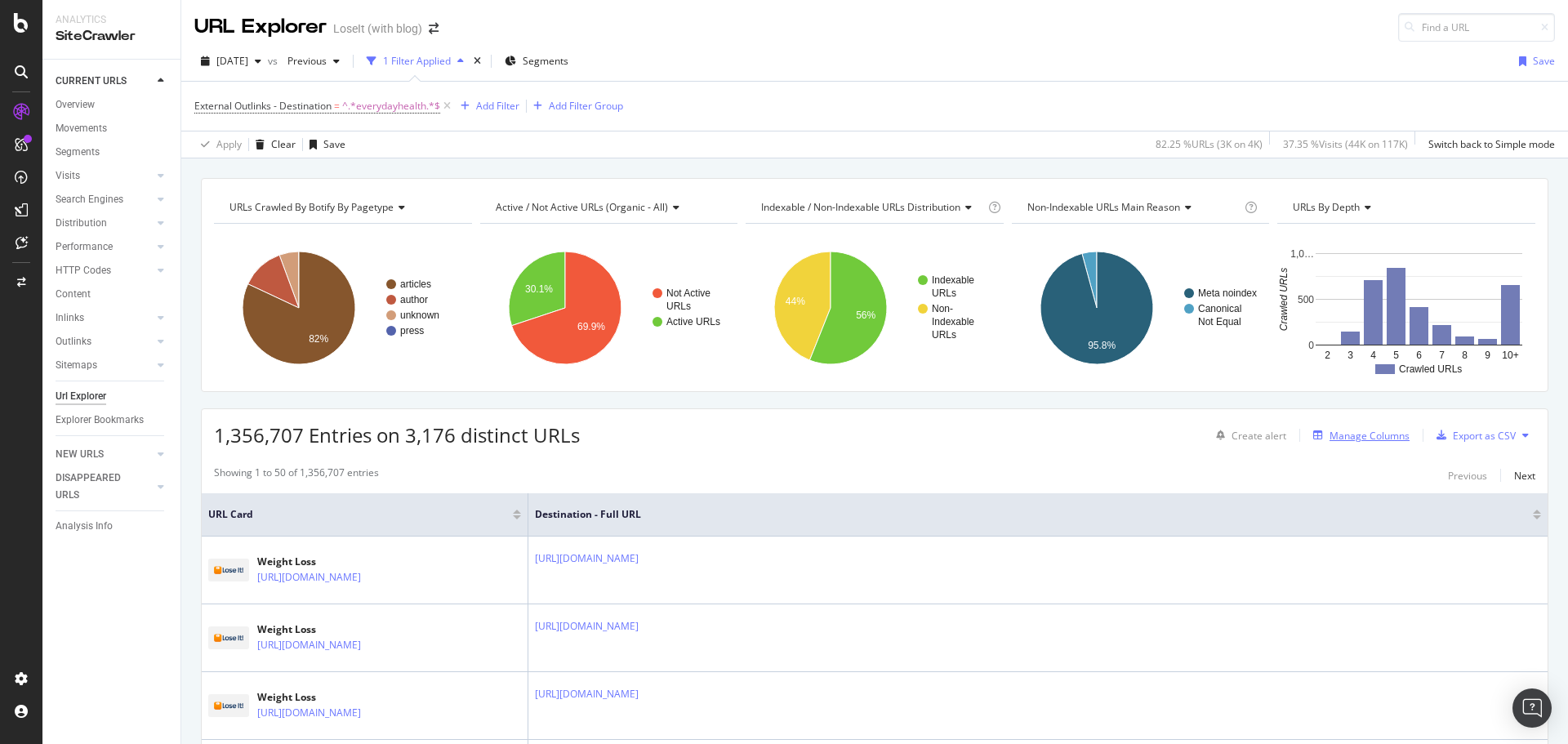
click at [1339, 437] on div "Manage Columns" at bounding box center [1370, 435] width 80 height 14
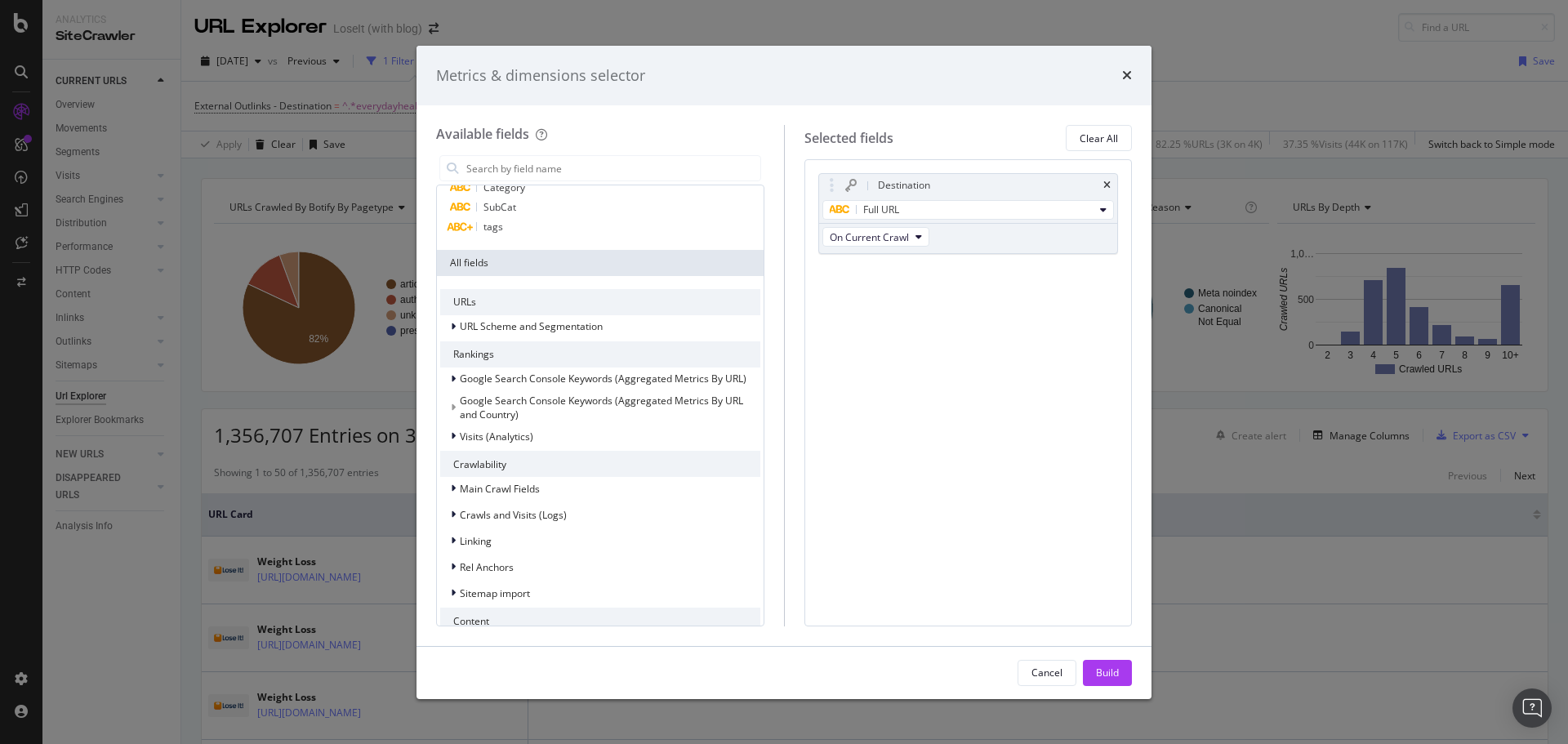
scroll to position [163, 0]
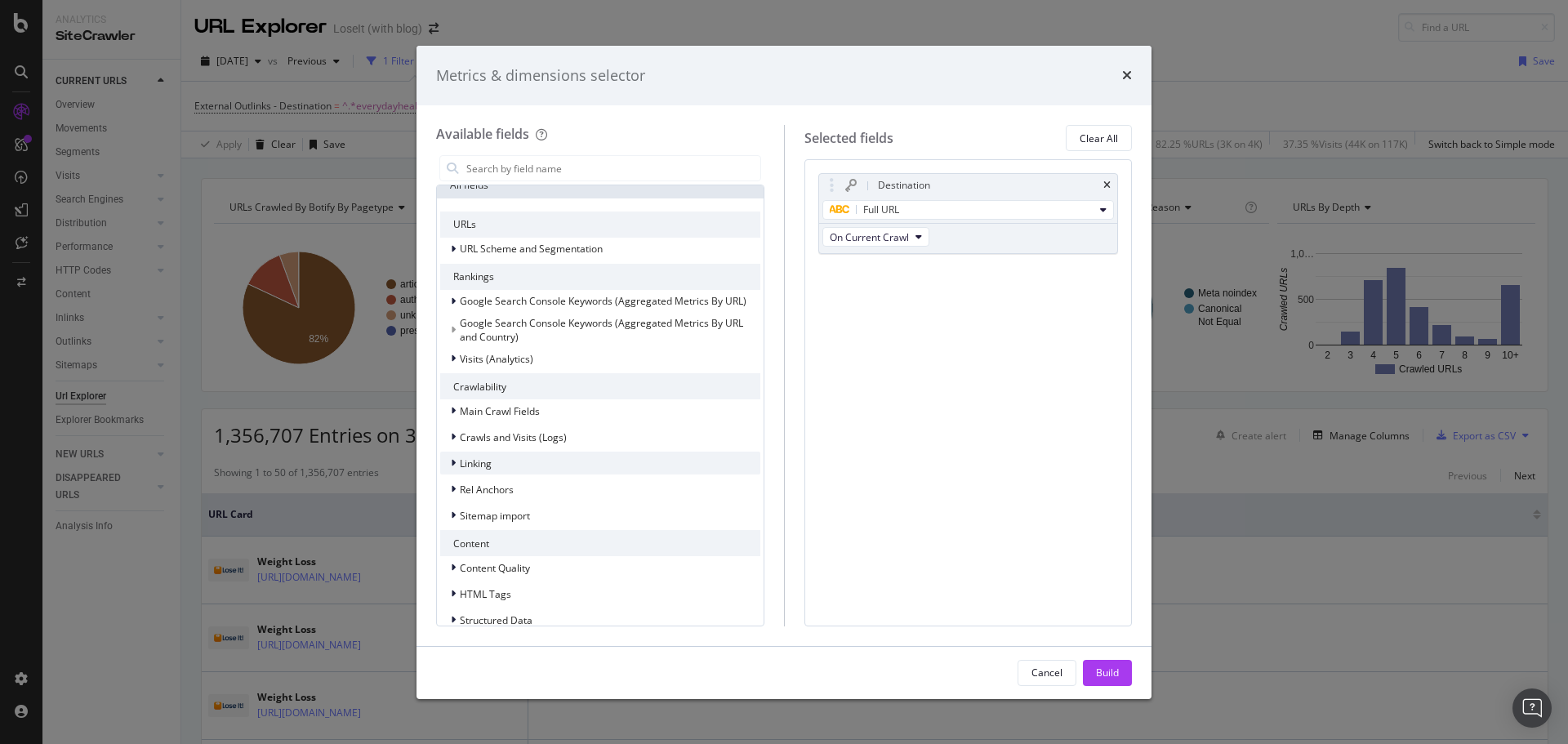
click at [527, 470] on div "Linking" at bounding box center [600, 462] width 320 height 23
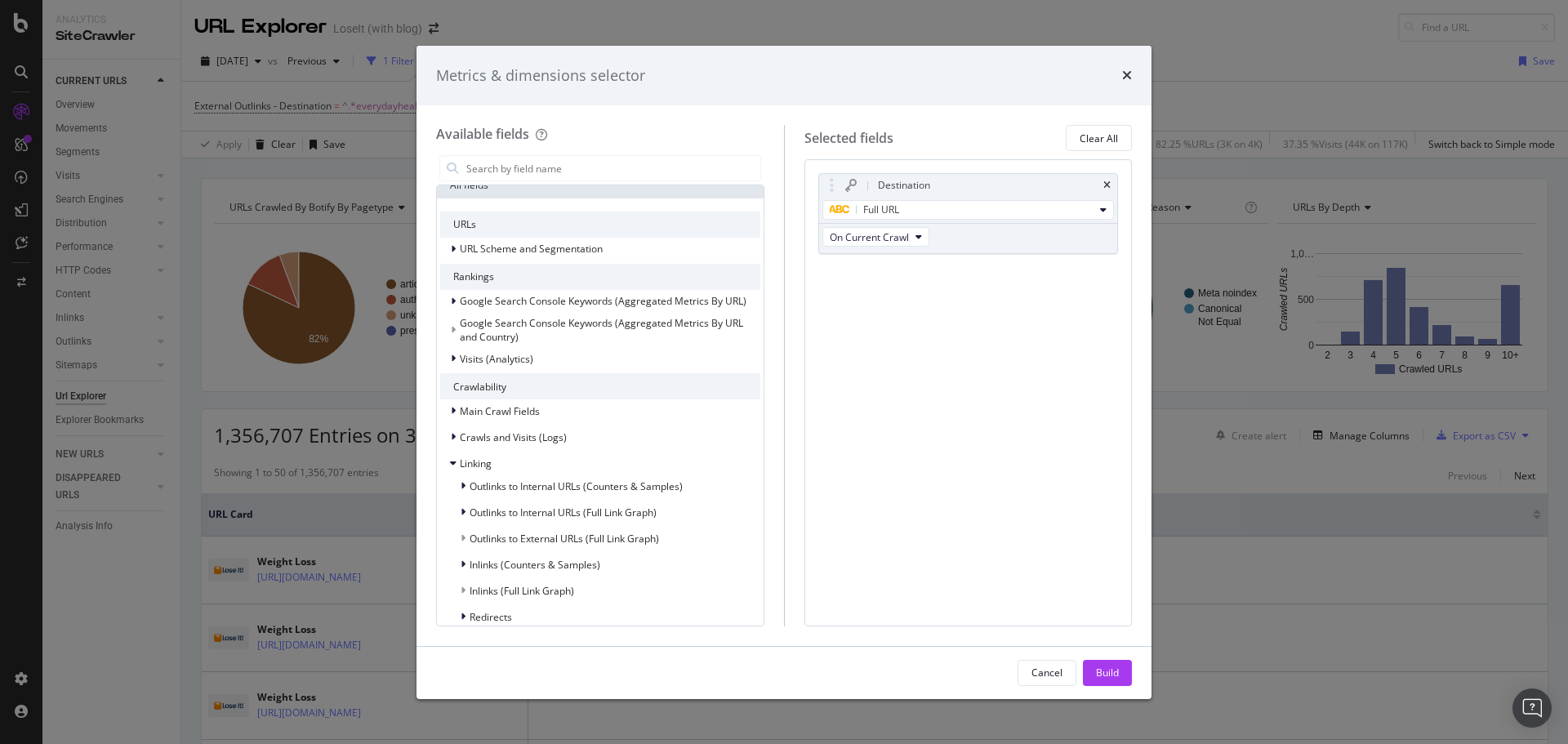
scroll to position [245, 0]
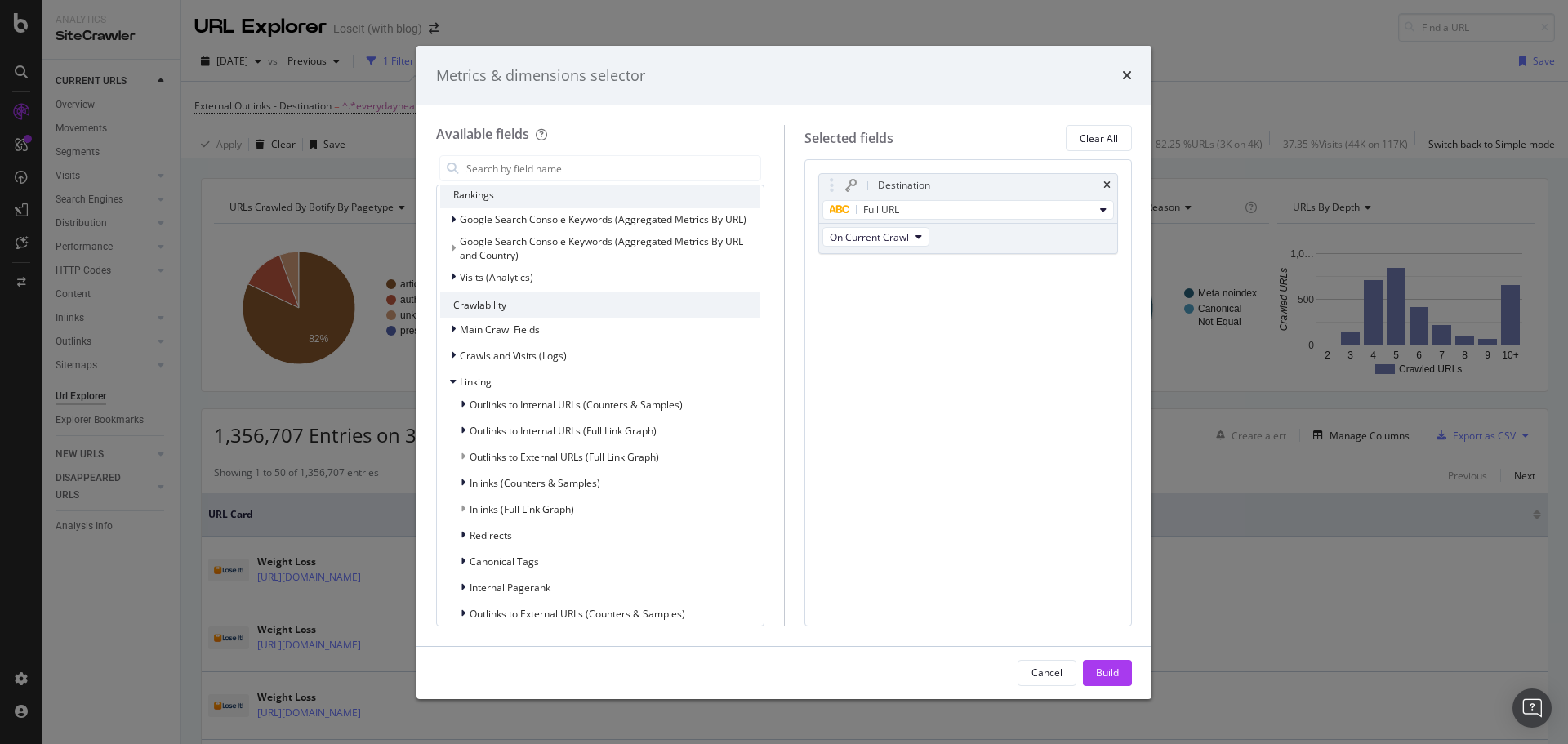
click at [524, 461] on span "Outlinks to External URLs (Full Link Graph)" at bounding box center [564, 456] width 189 height 14
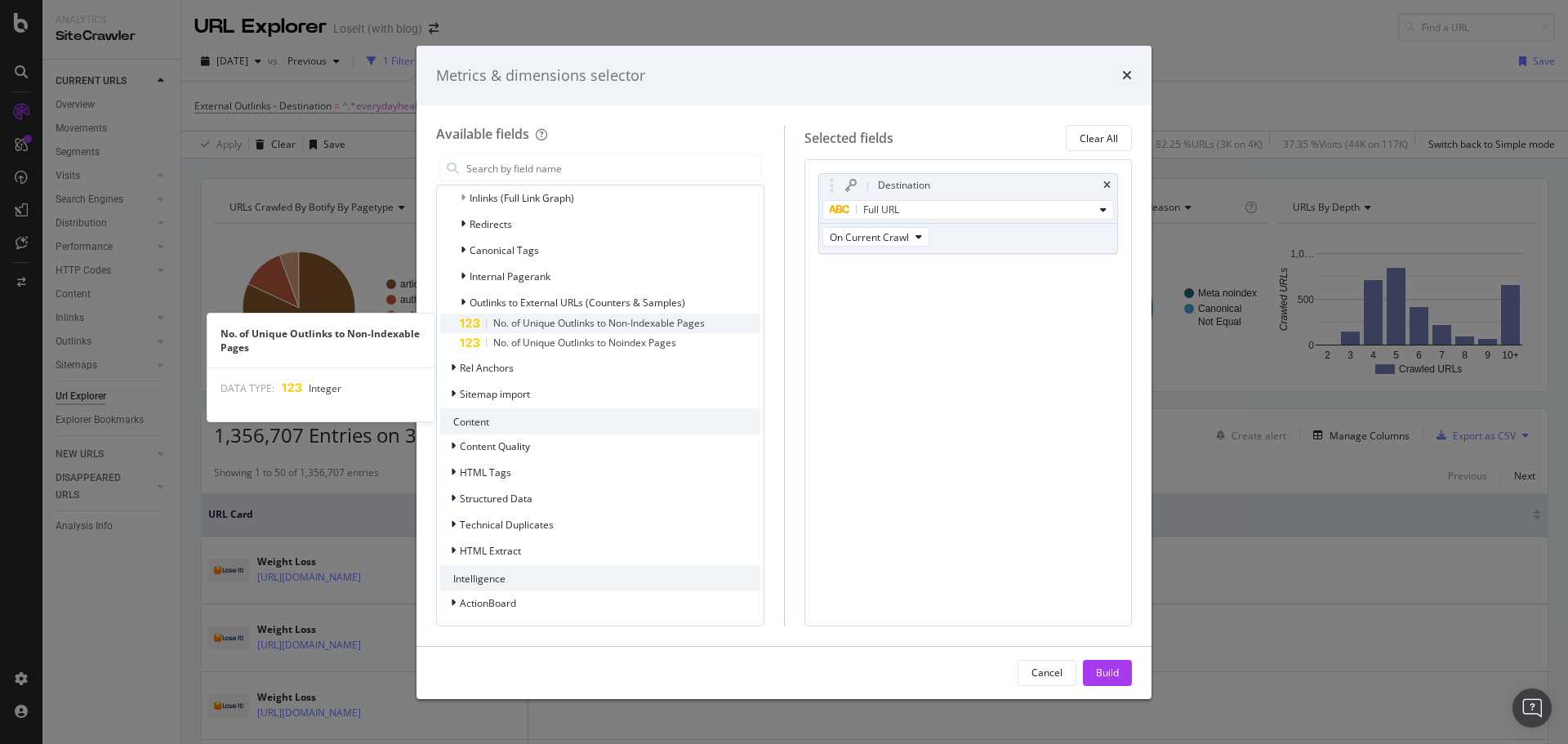
scroll to position [557, 0]
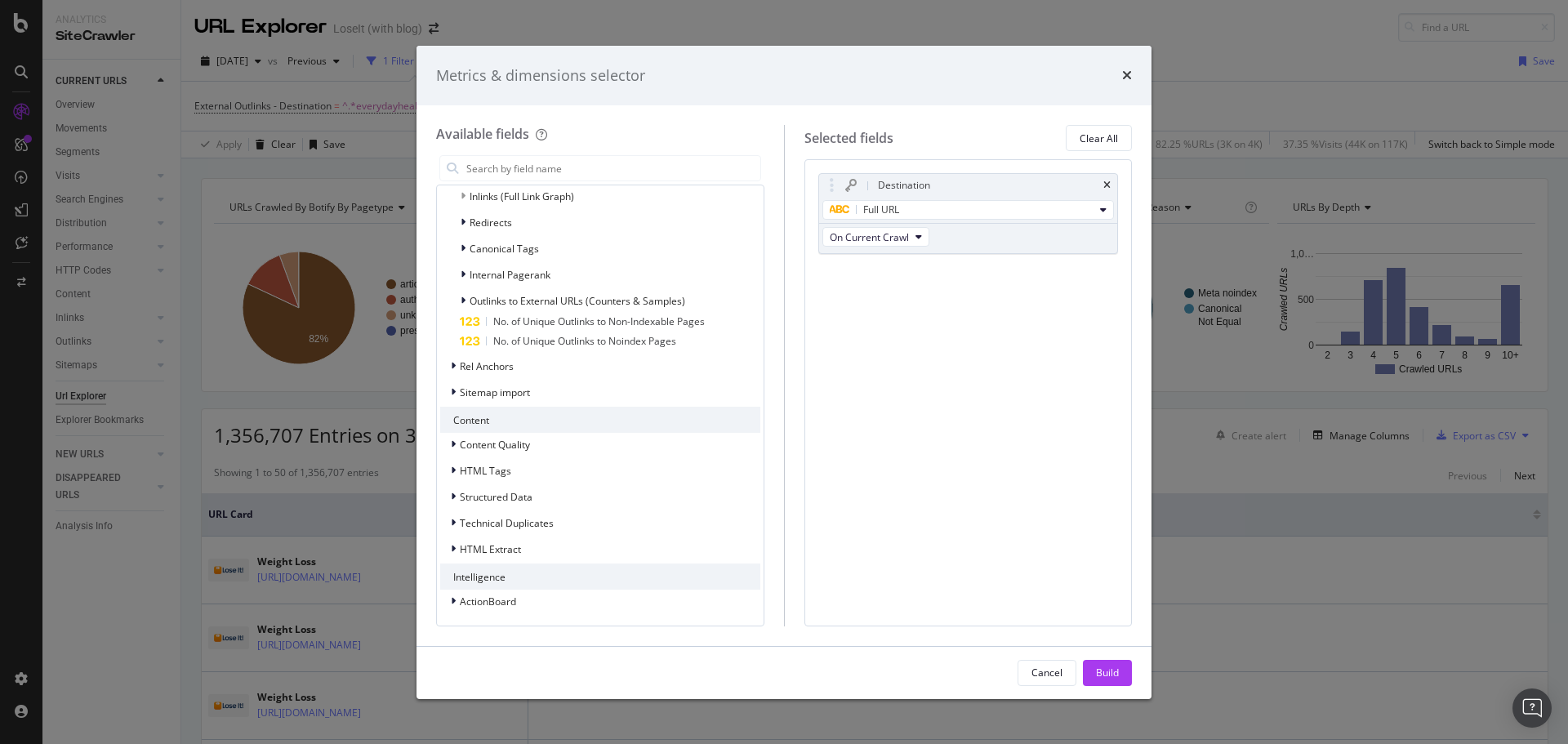
click at [1123, 72] on icon "times" at bounding box center [1127, 75] width 10 height 13
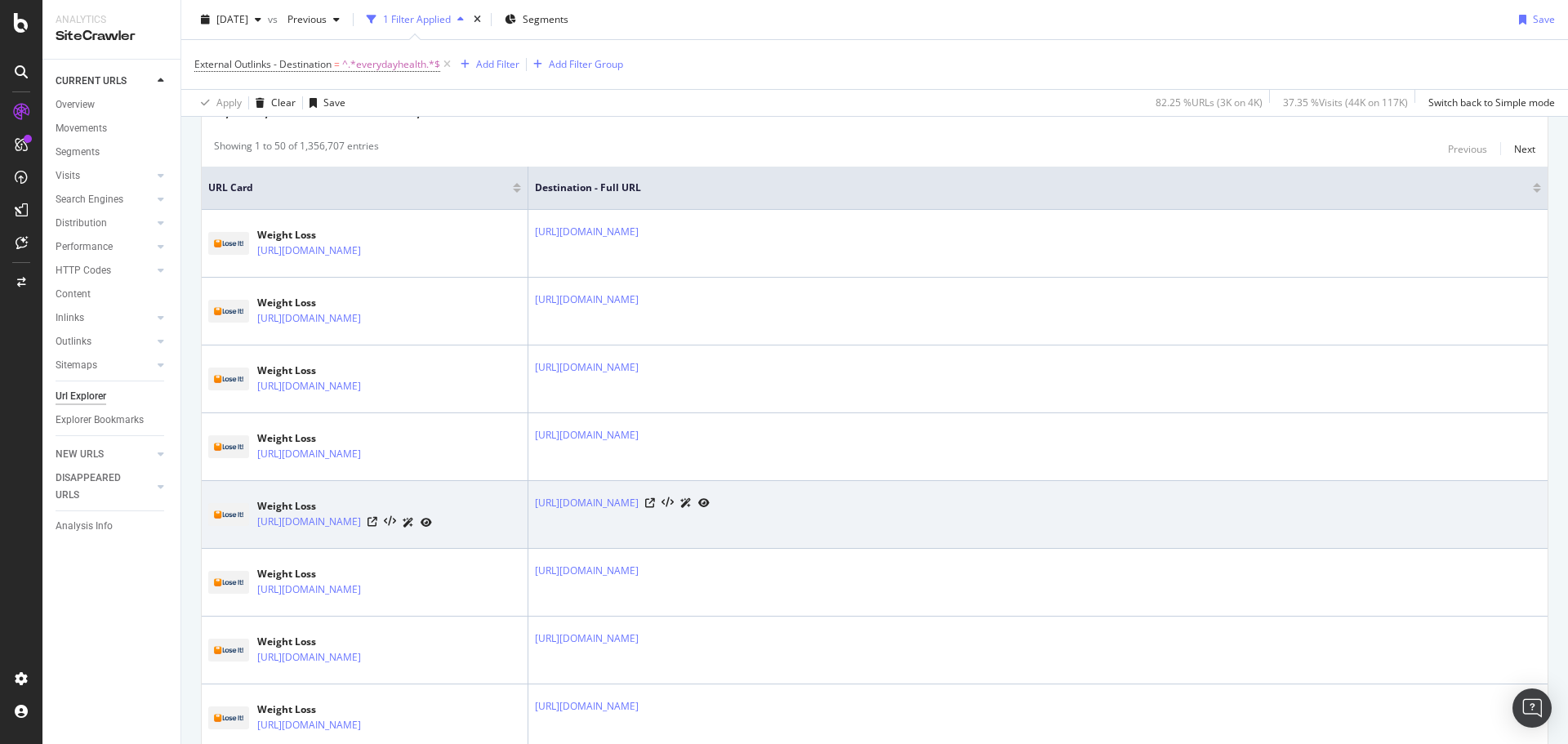
scroll to position [0, 0]
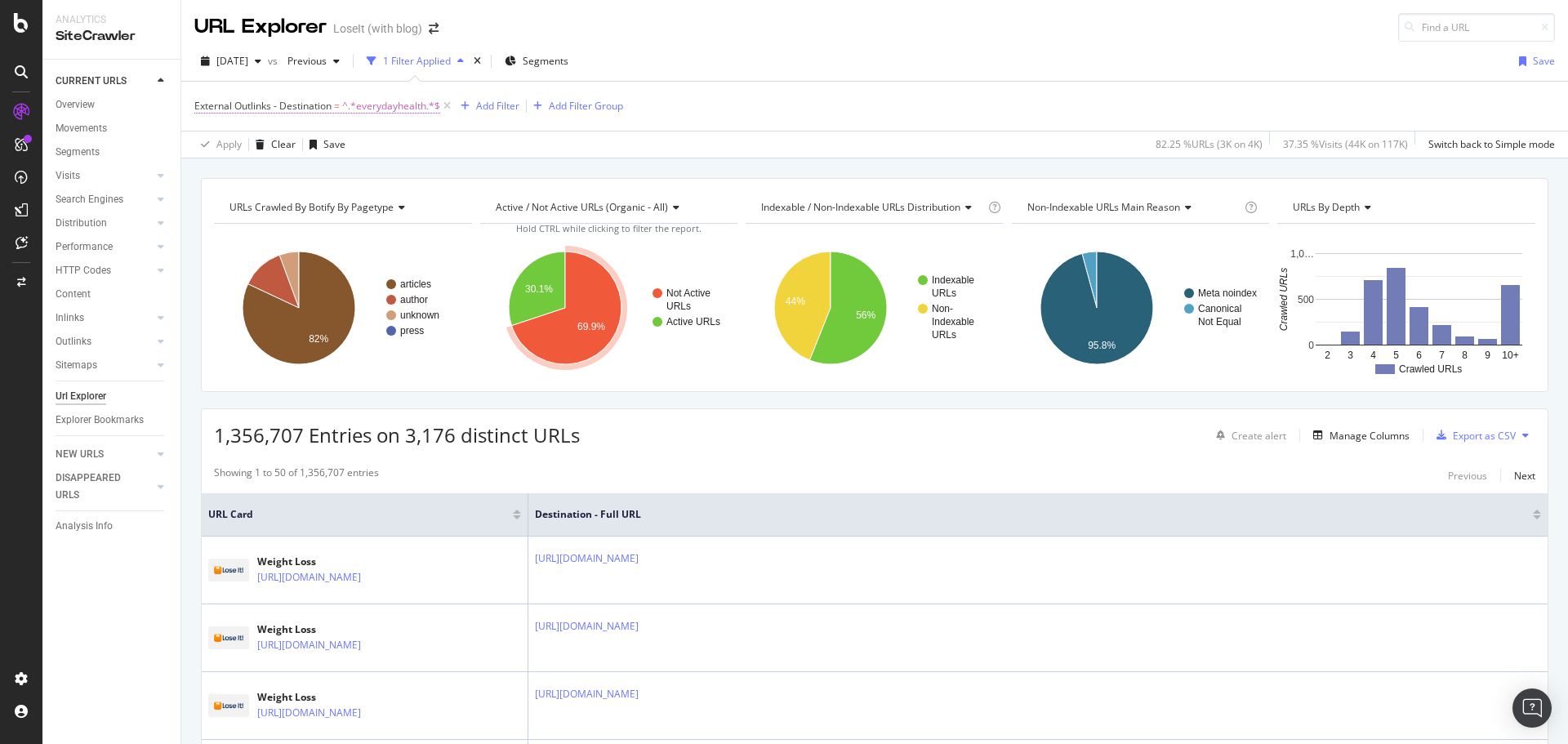
click at [356, 108] on span "^.*everydayhealth.*$" at bounding box center [391, 105] width 98 height 23
click at [313, 196] on input "everydayhealth" at bounding box center [286, 199] width 154 height 26
type input "everydayhealth.com"
click at [370, 233] on div "Apply" at bounding box center [375, 234] width 25 height 14
click at [86, 100] on div "Overview" at bounding box center [75, 105] width 39 height 17
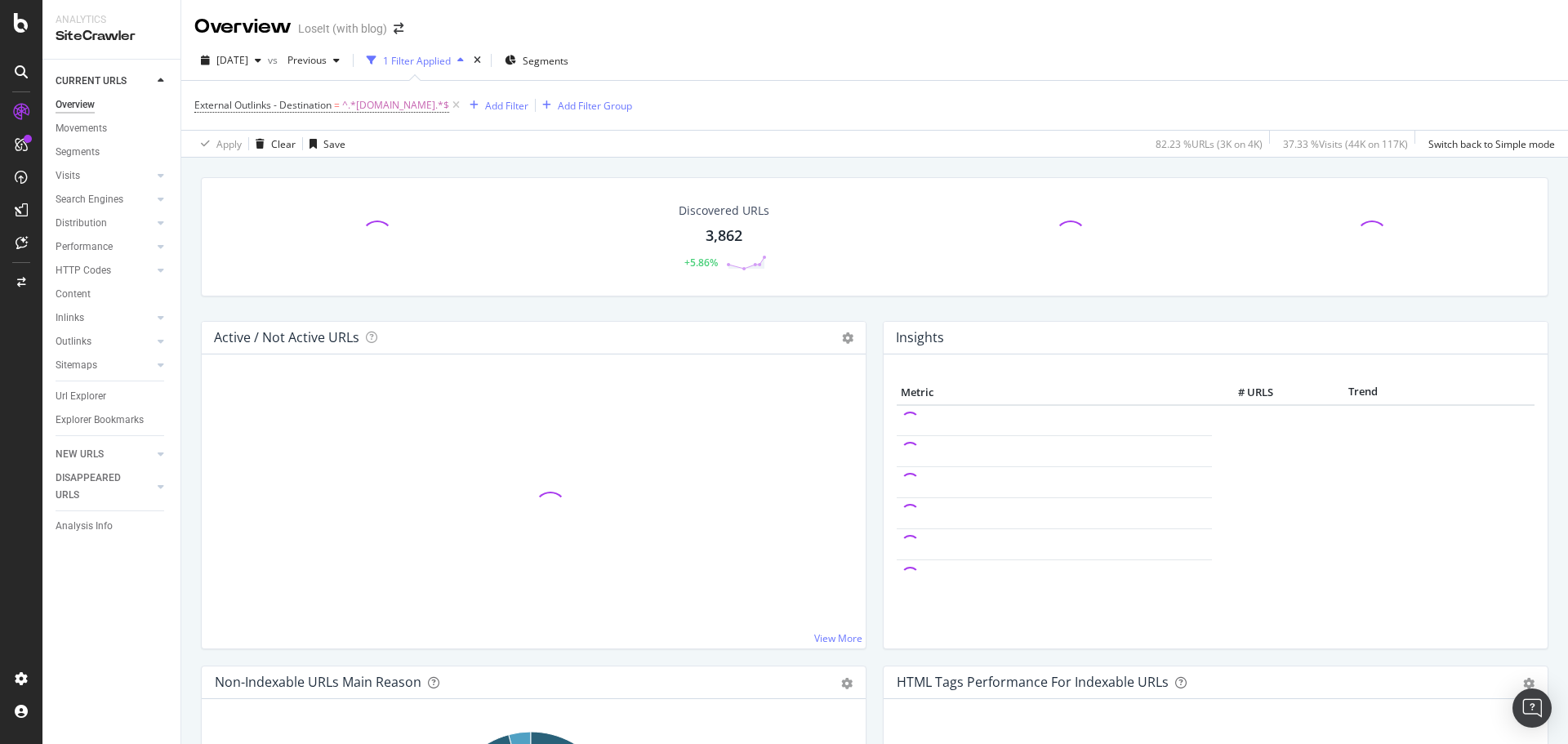
click at [727, 227] on div "3,862" at bounding box center [724, 235] width 37 height 21
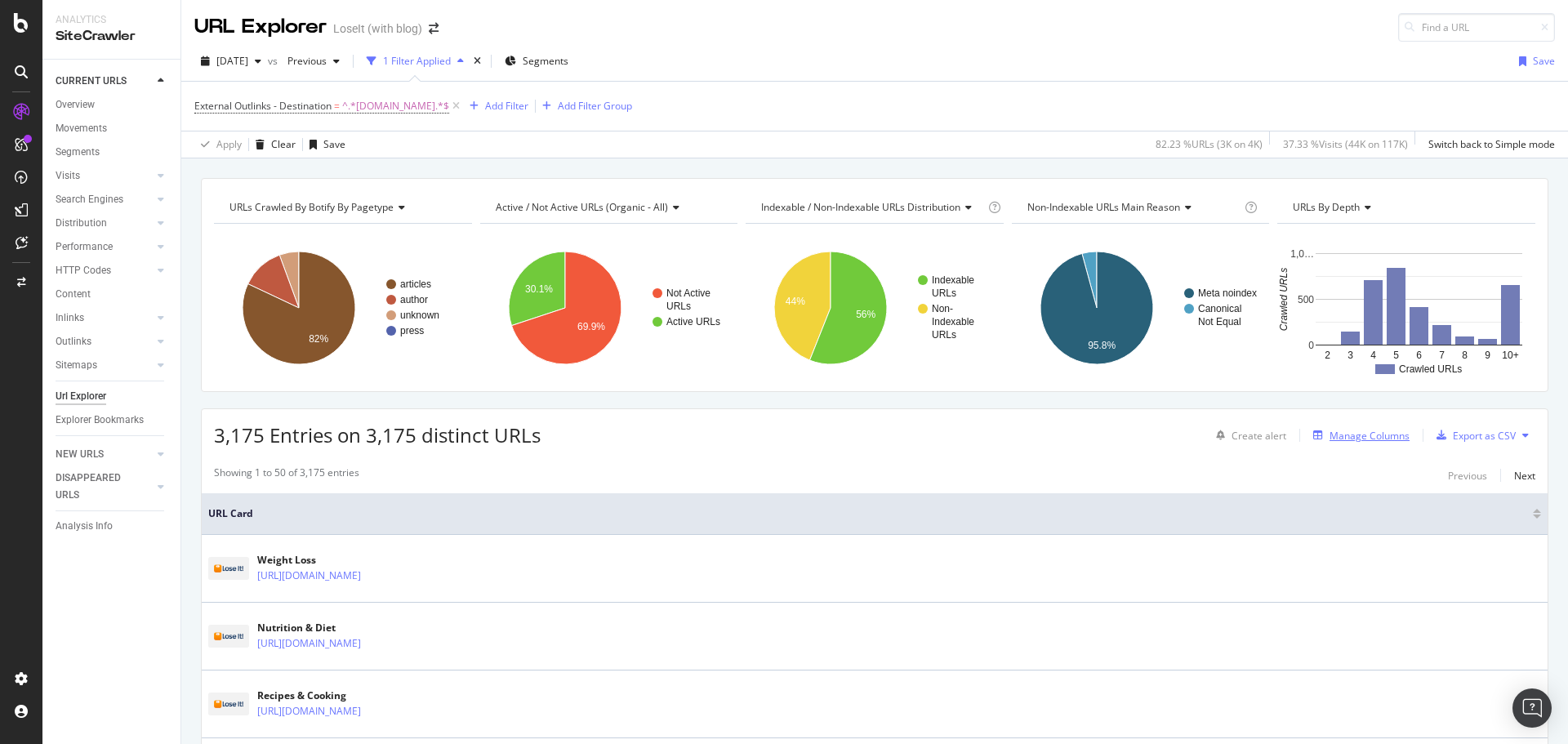
click at [1380, 433] on div "Manage Columns" at bounding box center [1370, 435] width 80 height 14
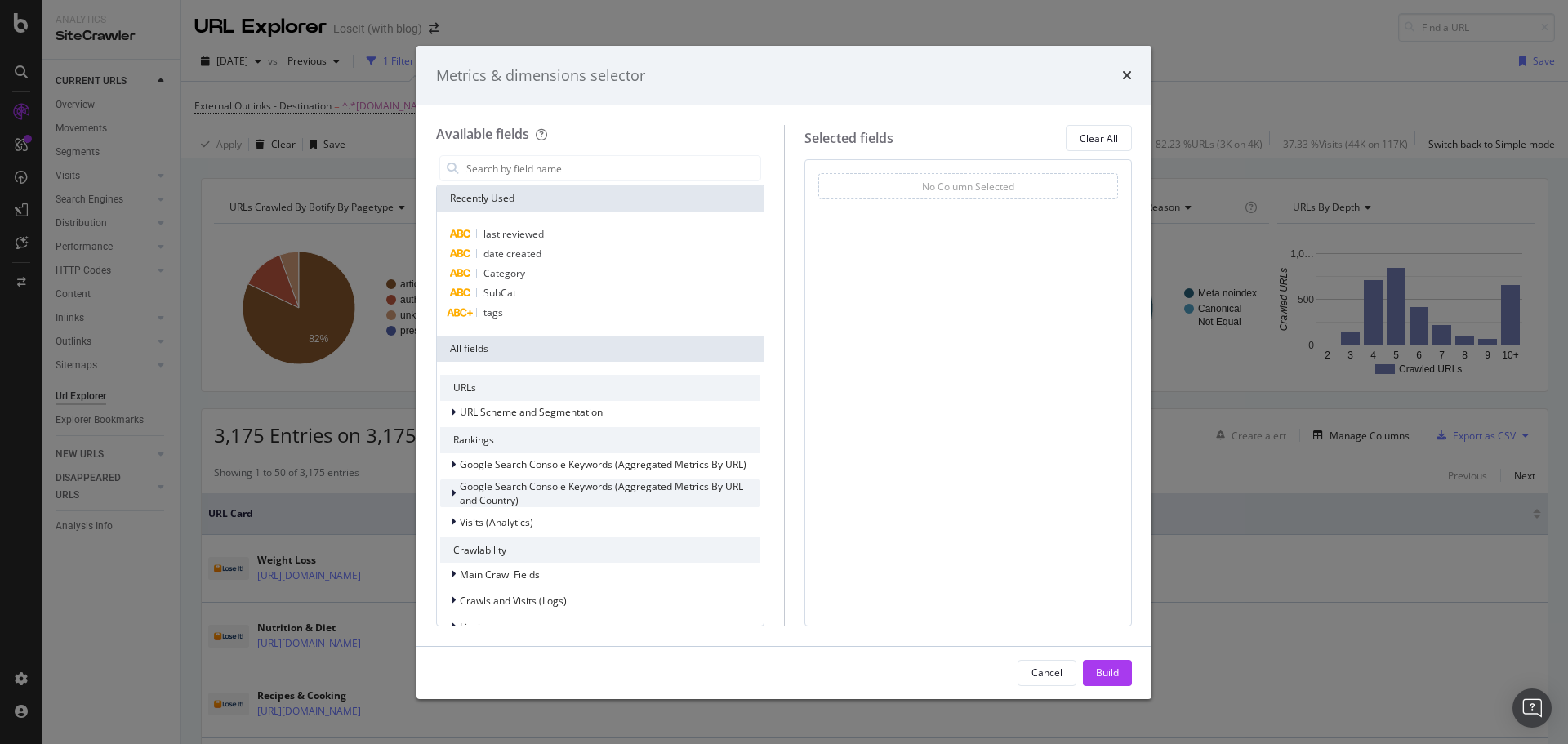
scroll to position [286, 0]
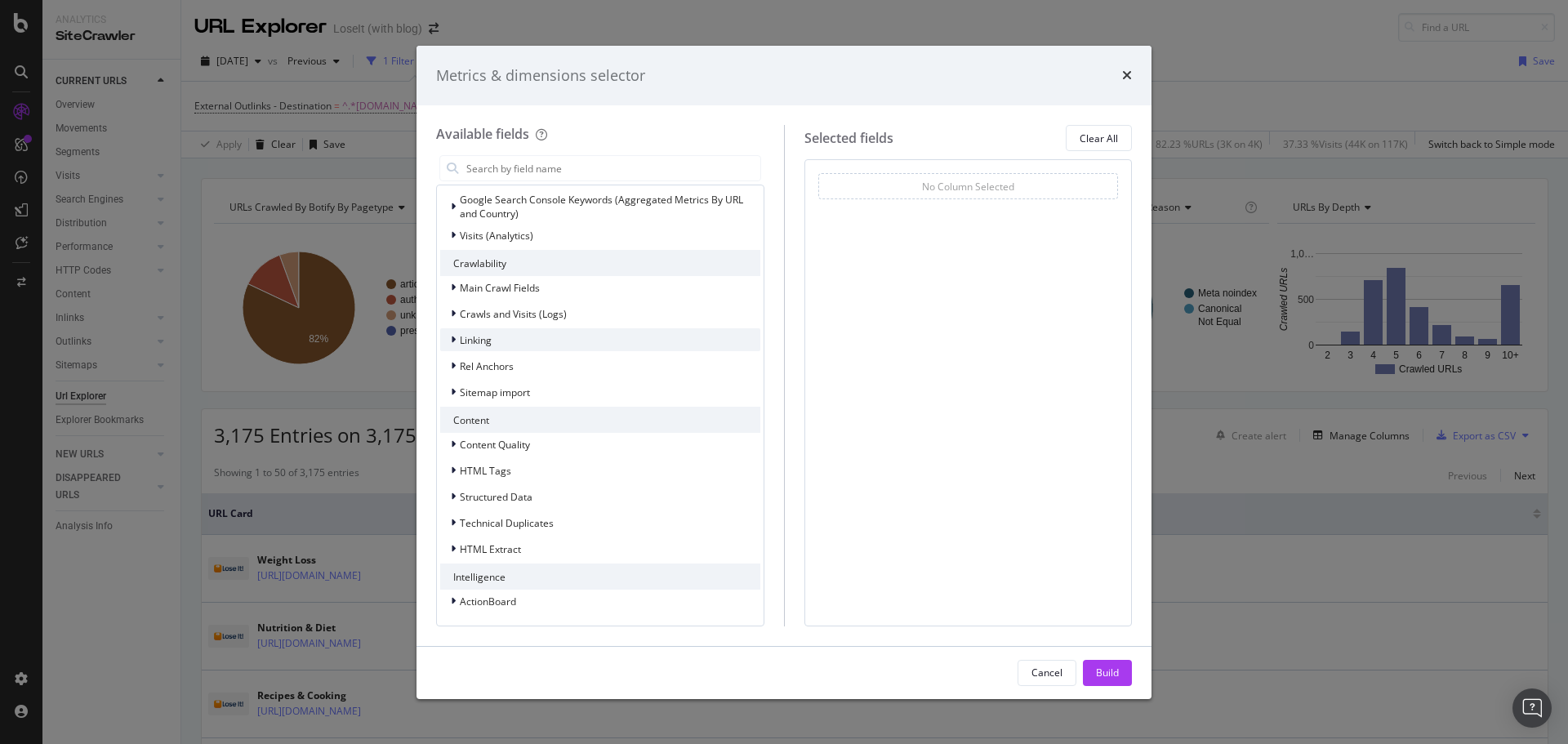
click at [485, 342] on span "Linking" at bounding box center [476, 340] width 32 height 14
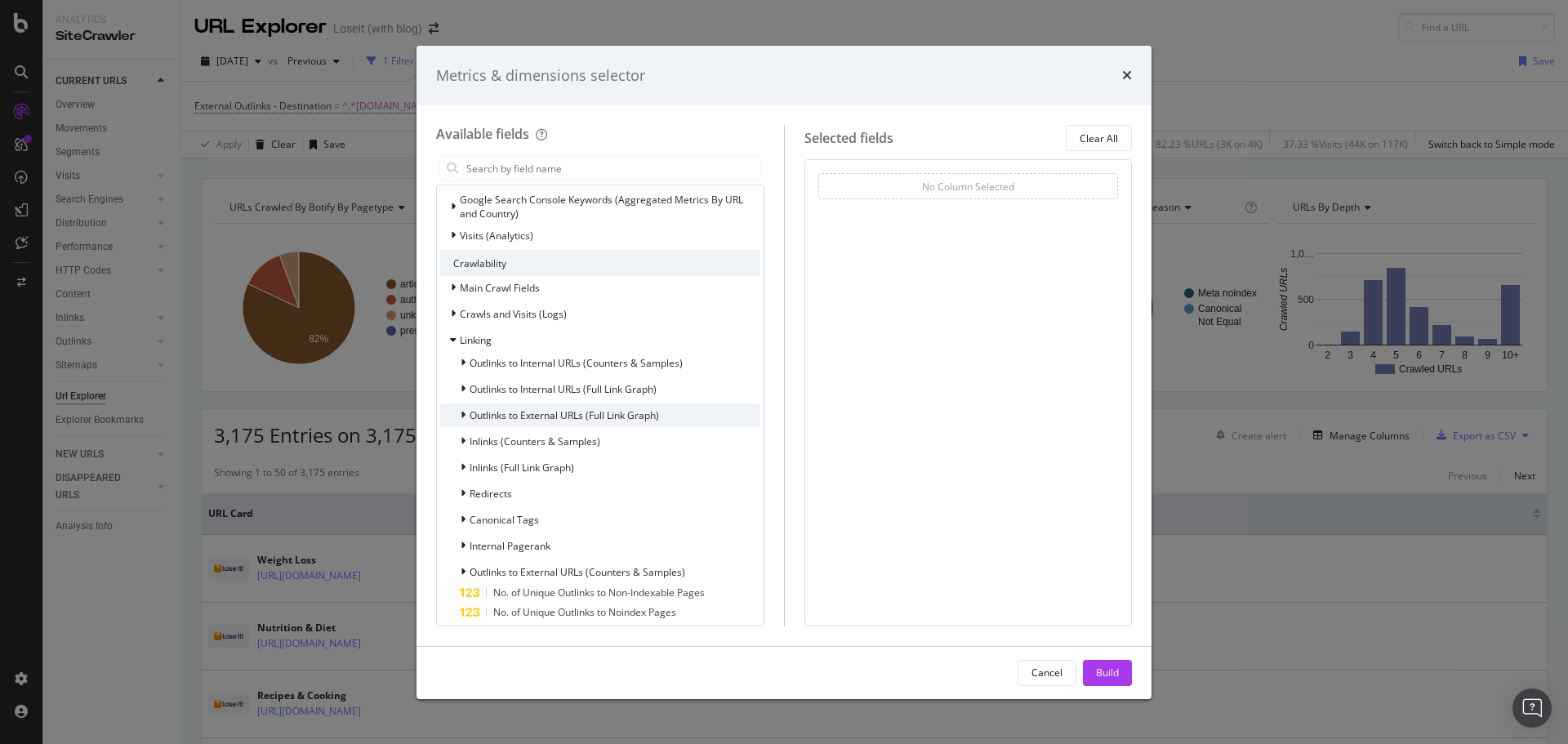
click at [537, 413] on span "Outlinks to External URLs (Full Link Graph)" at bounding box center [564, 415] width 189 height 14
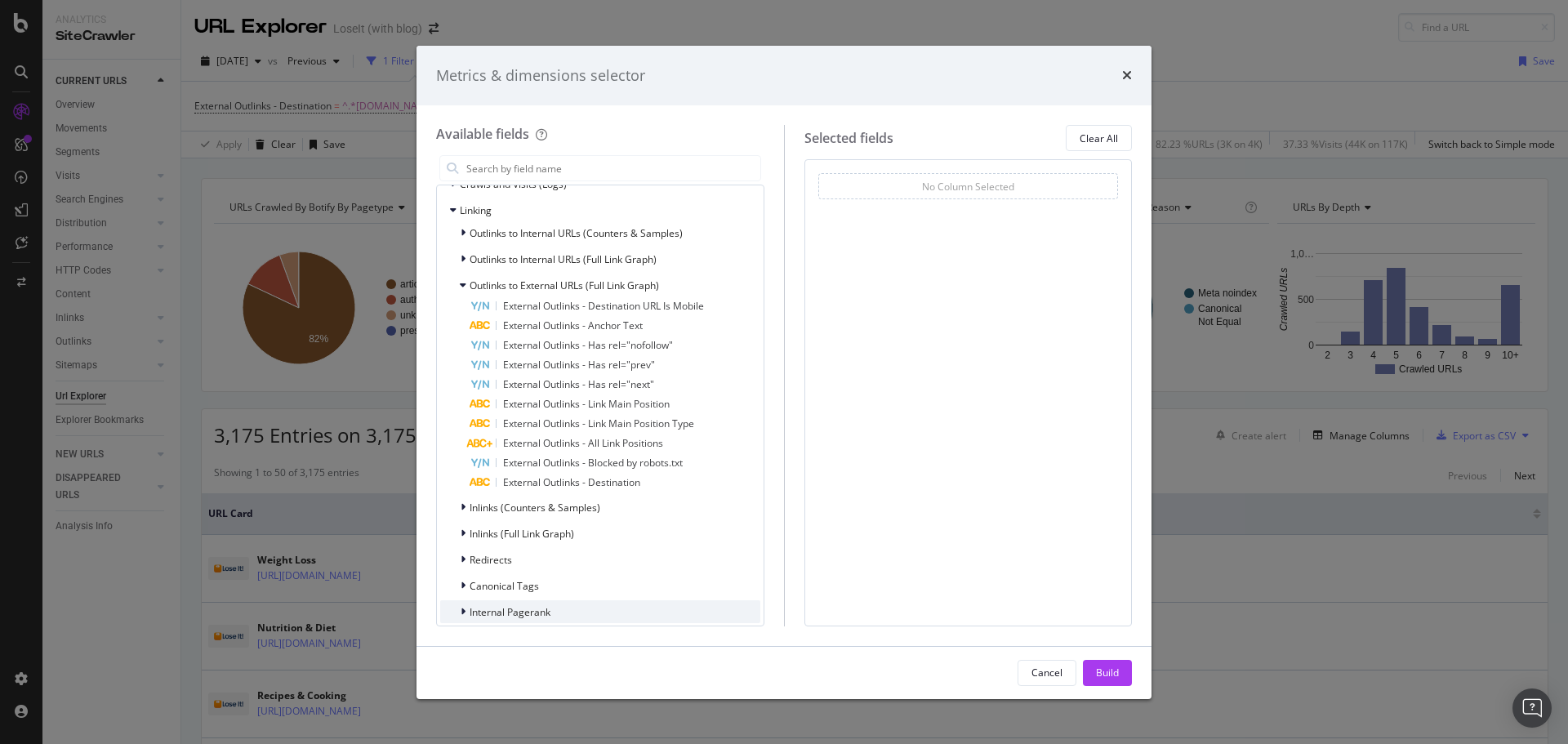
scroll to position [531, 0]
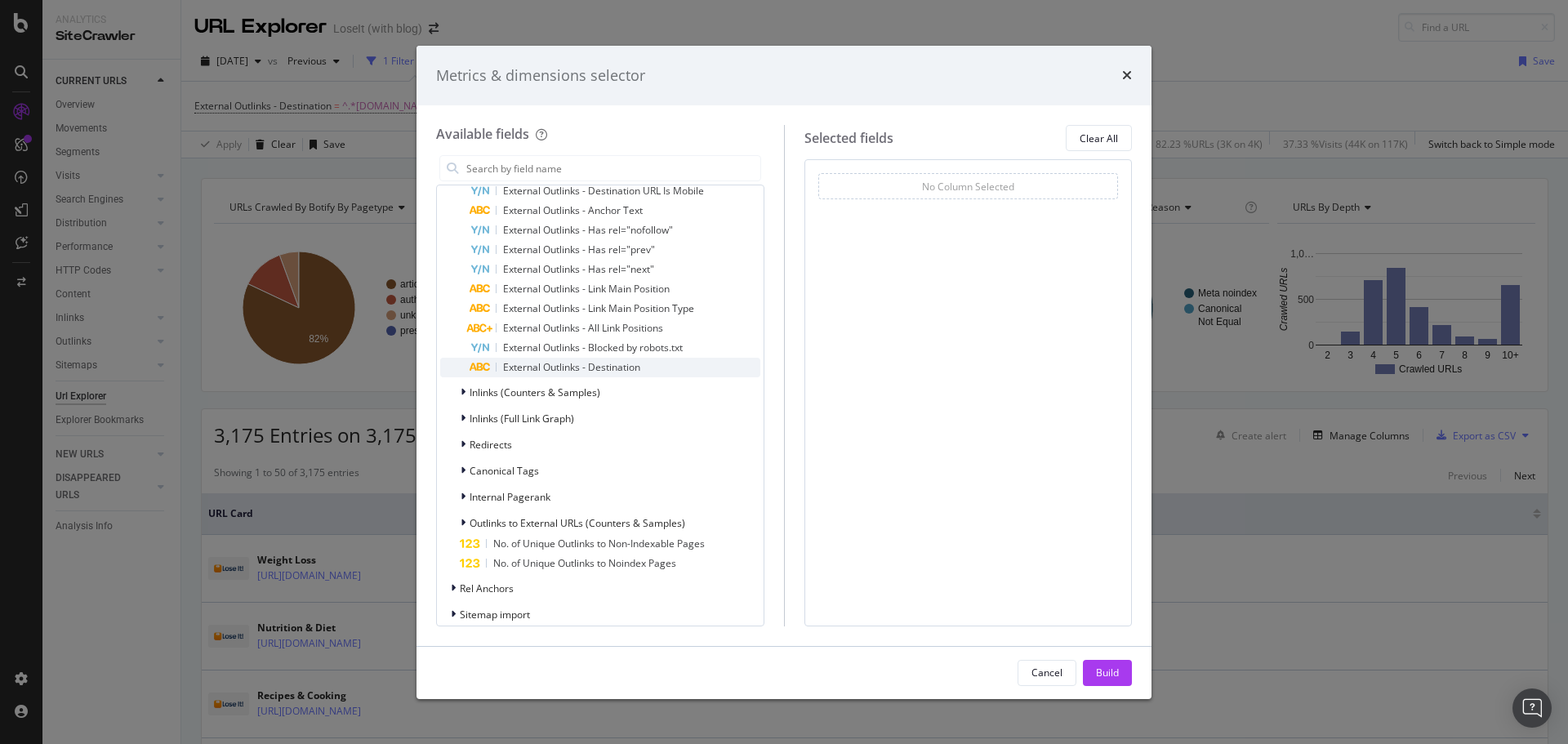
click at [554, 370] on span "External Outlinks - Destination" at bounding box center [572, 367] width 137 height 14
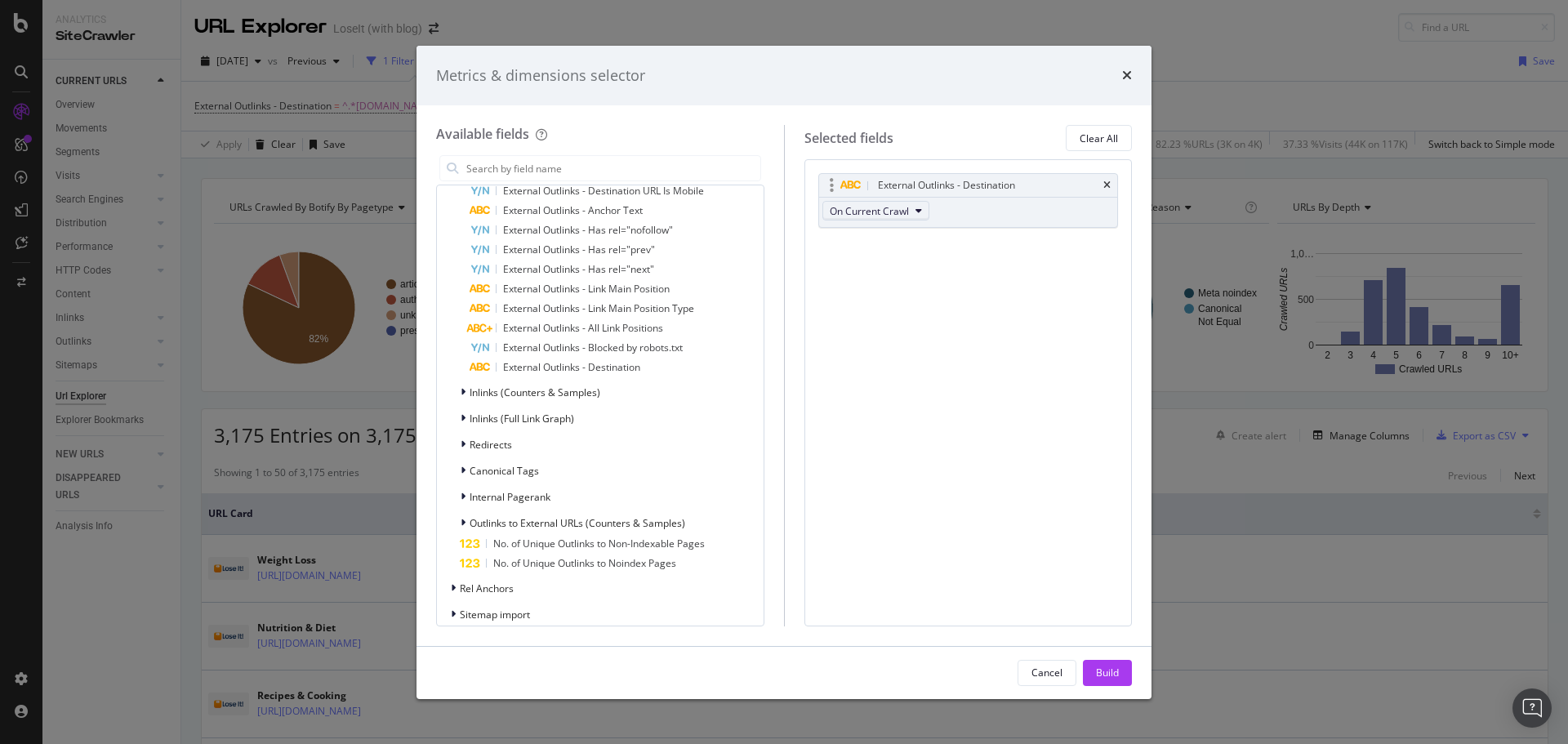
click at [918, 218] on button "On Current Crawl" at bounding box center [876, 210] width 107 height 19
click at [1074, 257] on div "External Outlinks - Destination On Current Crawl You can use this field as a" at bounding box center [968, 218] width 301 height 90
click at [1108, 666] on div "Build" at bounding box center [1107, 672] width 23 height 14
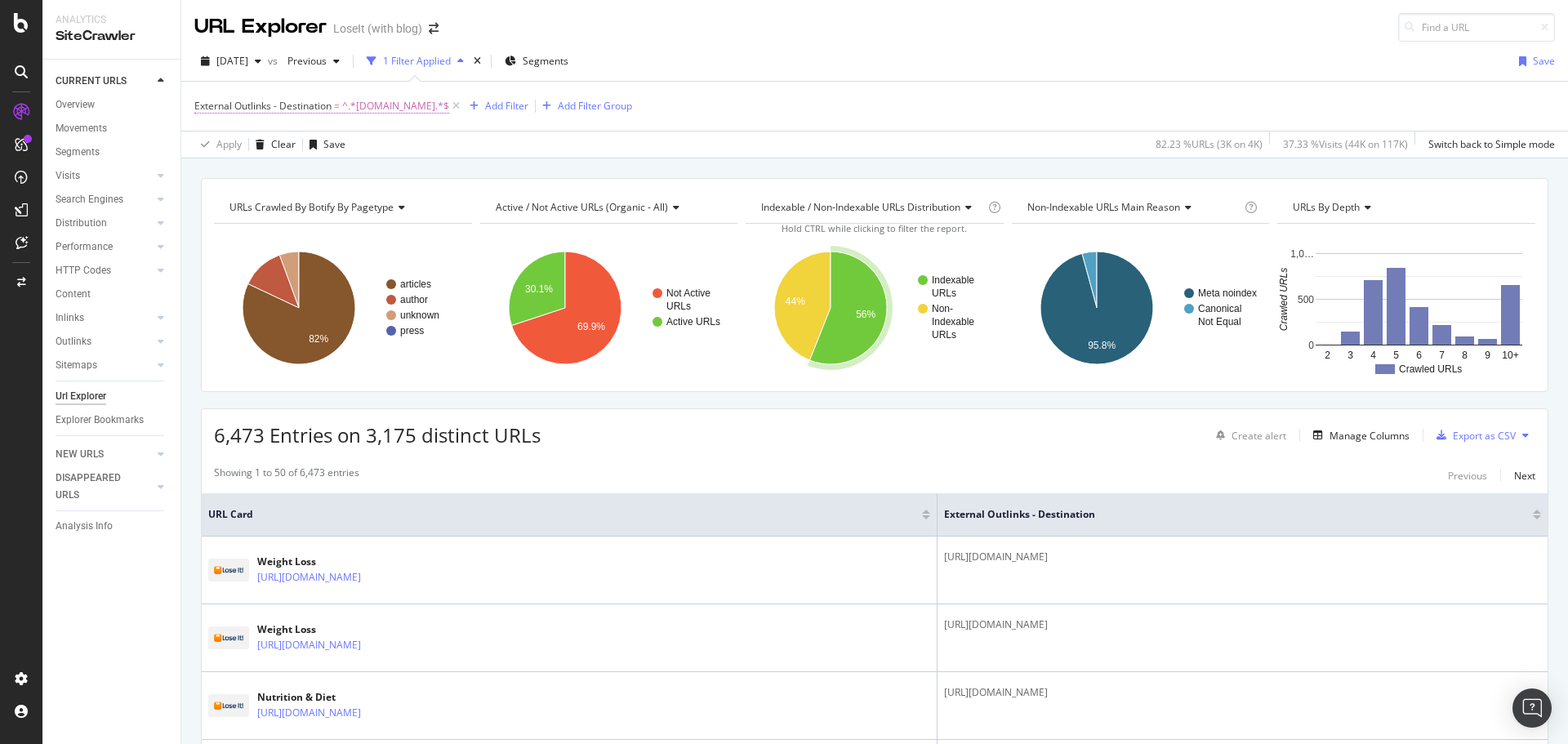
click at [429, 105] on span "^.*everydayhealth.com.*$" at bounding box center [396, 105] width 107 height 23
click at [321, 198] on input "everydayhealth.com" at bounding box center [286, 199] width 154 height 26
click at [343, 203] on input "everydayhealth.com" at bounding box center [286, 199] width 154 height 26
click at [339, 200] on input "everydayhealth.com" at bounding box center [286, 199] width 154 height 26
click at [331, 199] on input "everydayhealth.com" at bounding box center [286, 199] width 154 height 26
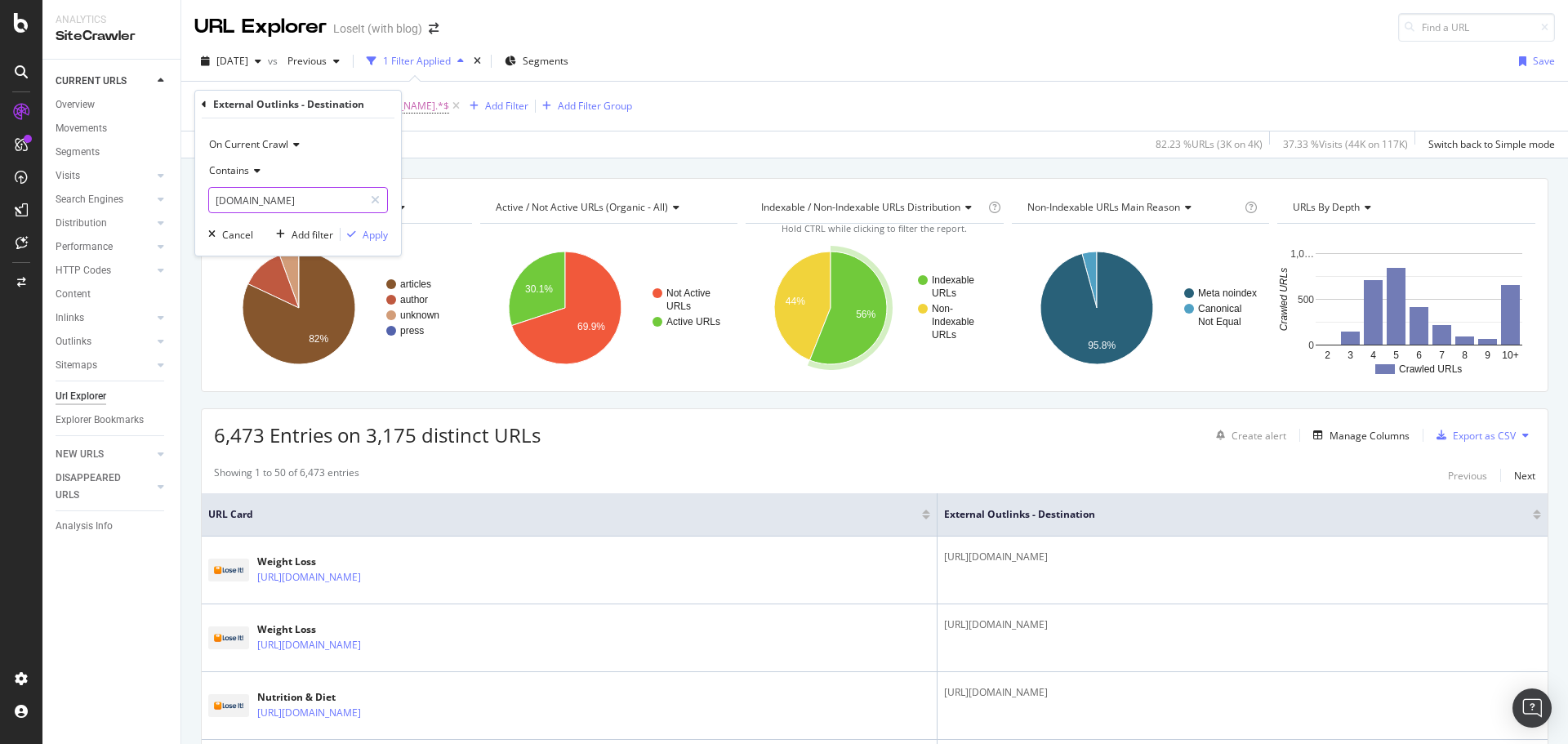
paste input "/diet-nutrition/protein-calculator/"
type input "everydayhealth.com/diet-nutrition/protein-calculator/"
click at [377, 237] on div "Apply" at bounding box center [375, 234] width 25 height 14
